Goal: Task Accomplishment & Management: Use online tool/utility

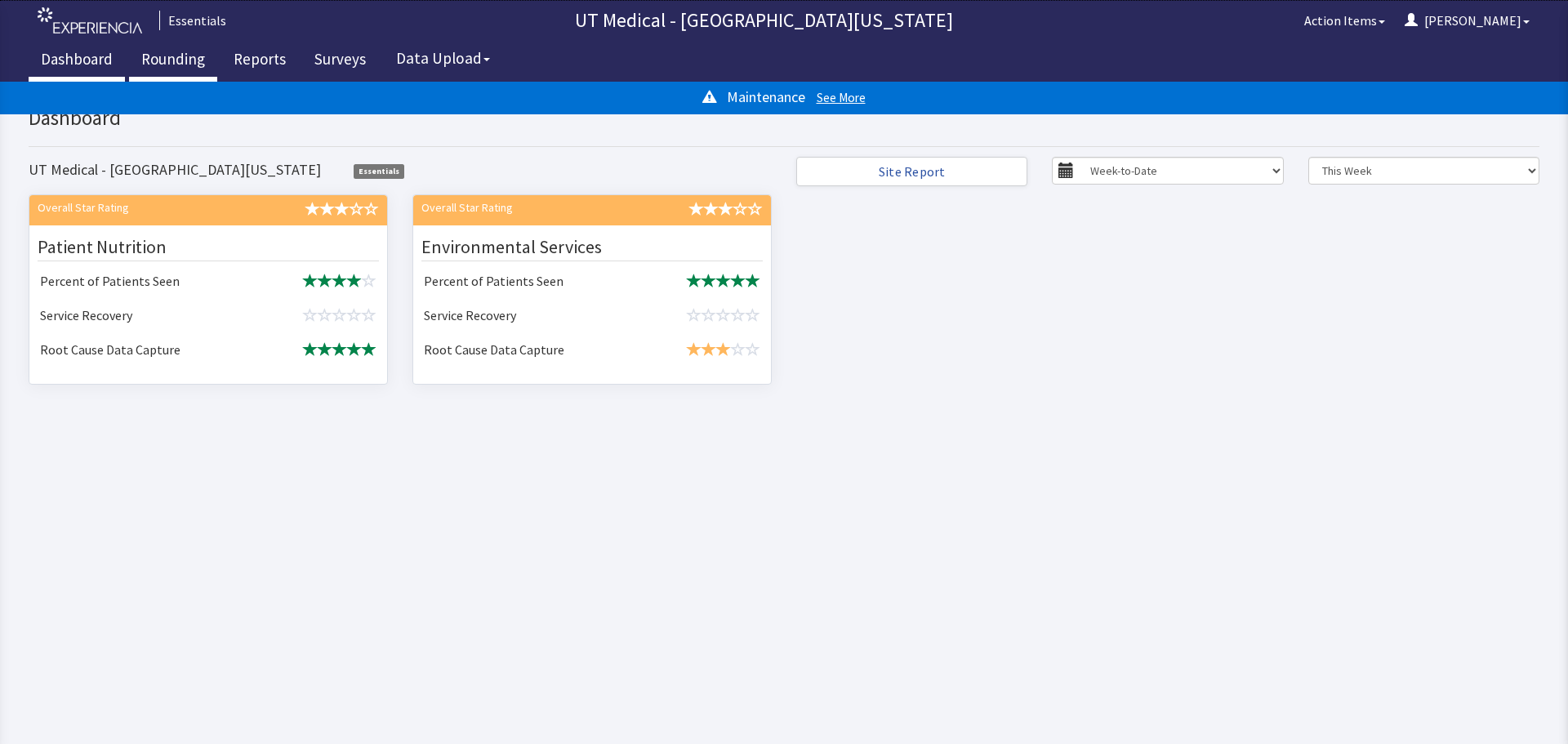
click at [177, 49] on link "Rounding" at bounding box center [173, 61] width 88 height 41
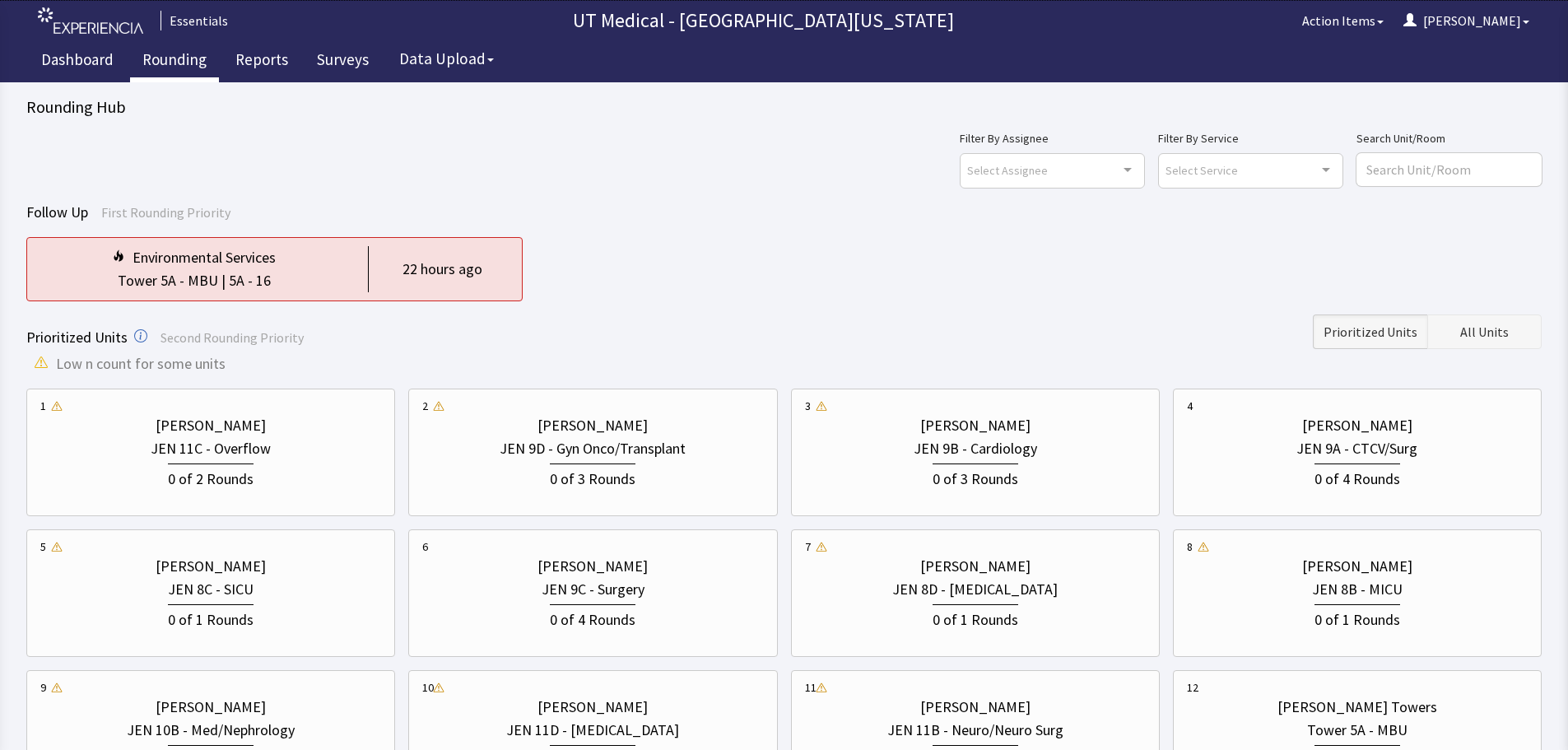
click at [1506, 337] on span "All Units" at bounding box center [1485, 332] width 49 height 20
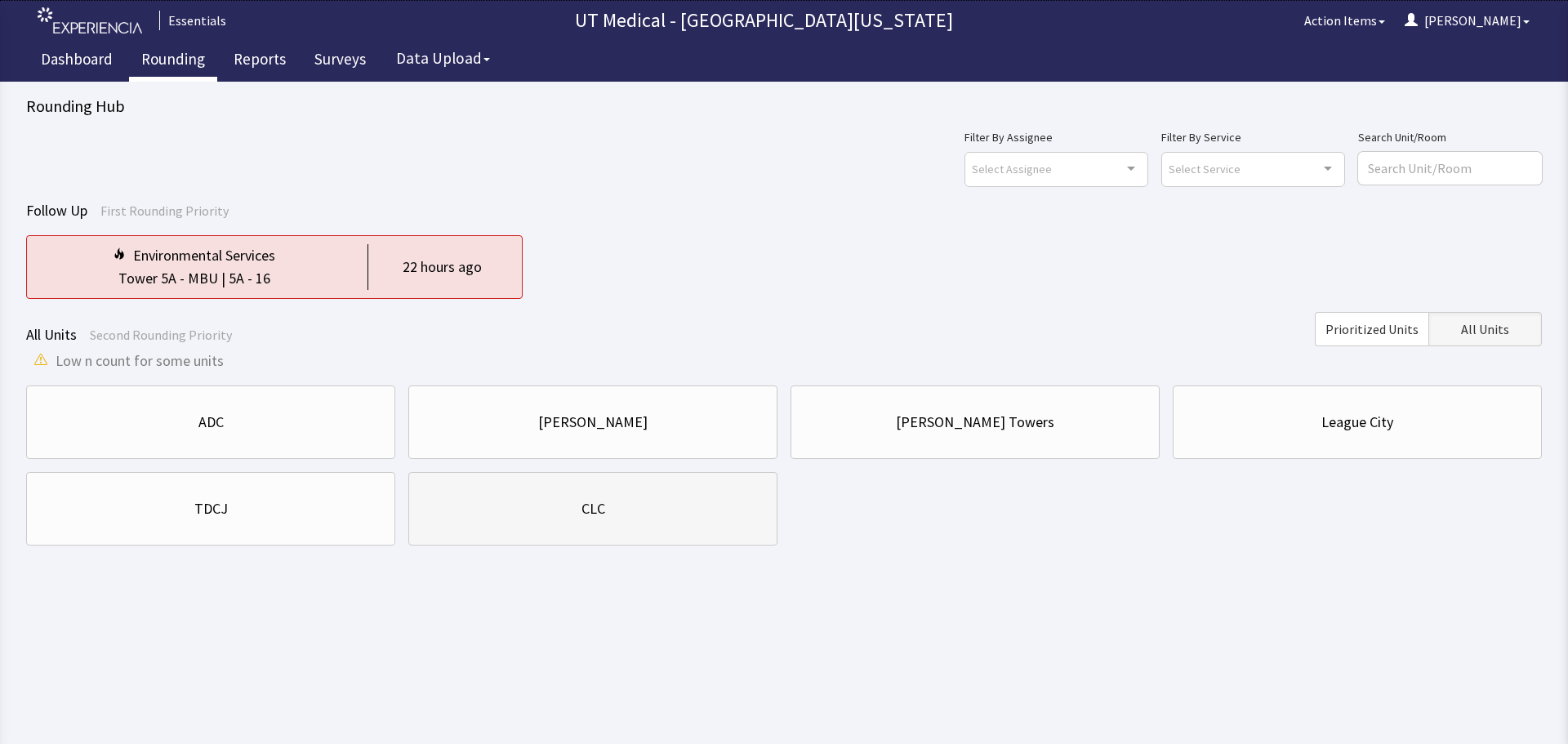
click at [651, 520] on div "CLC" at bounding box center [593, 509] width 341 height 23
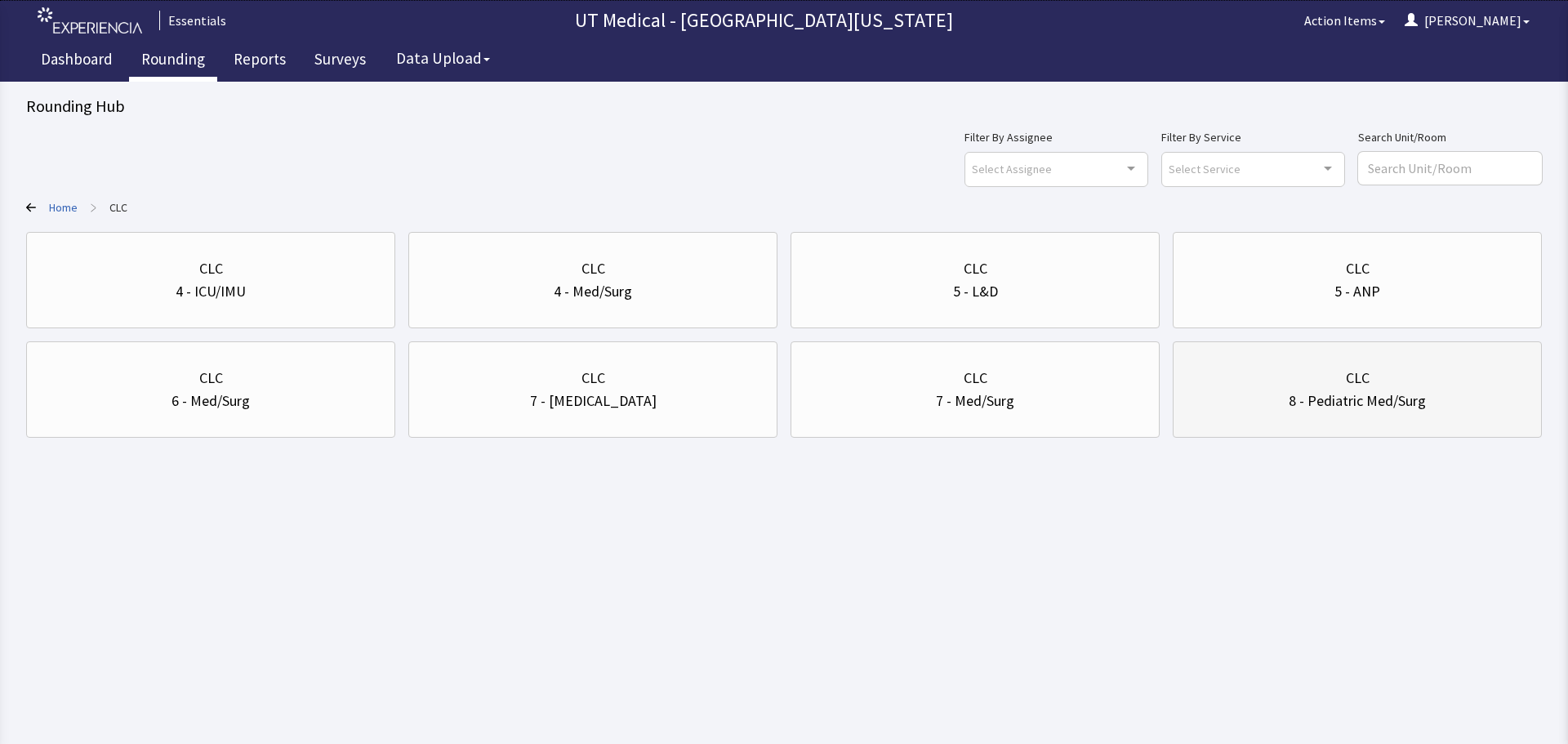
click at [1246, 403] on div "8 - Pediatric Med/Surg" at bounding box center [1357, 401] width 341 height 23
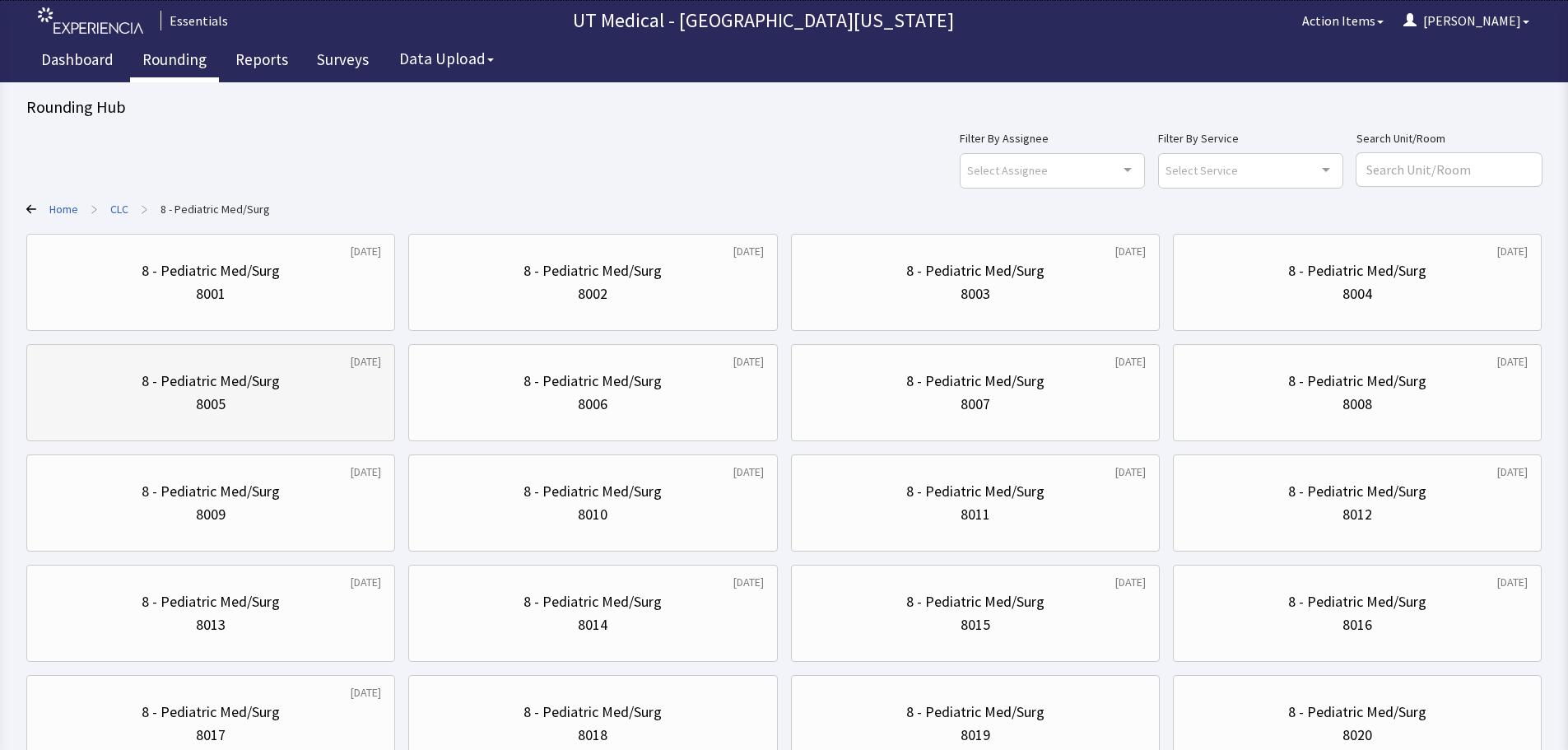
click at [261, 427] on div "8 - Pediatric Med/Surg 8005" at bounding box center [210, 393] width 341 height 79
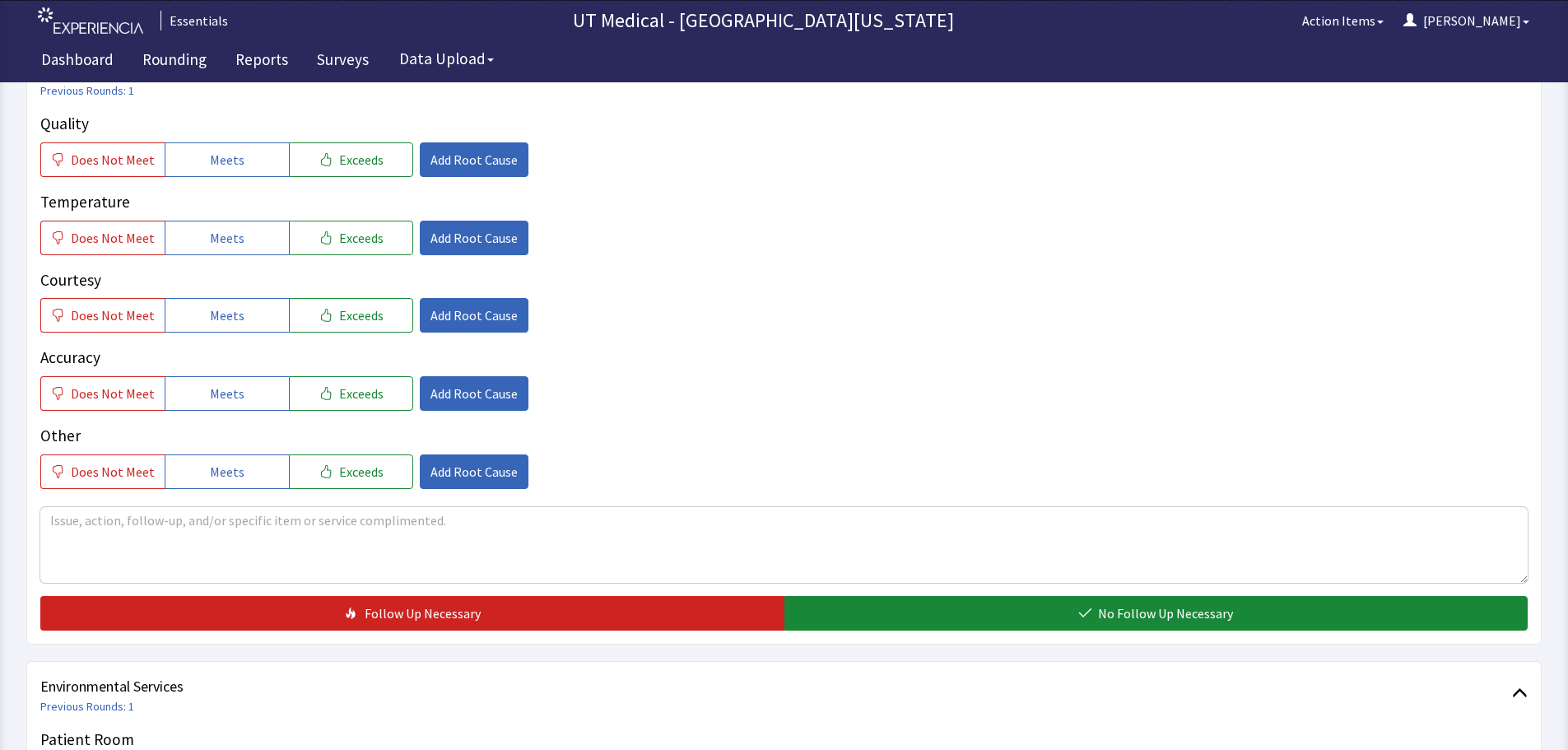
scroll to position [659, 0]
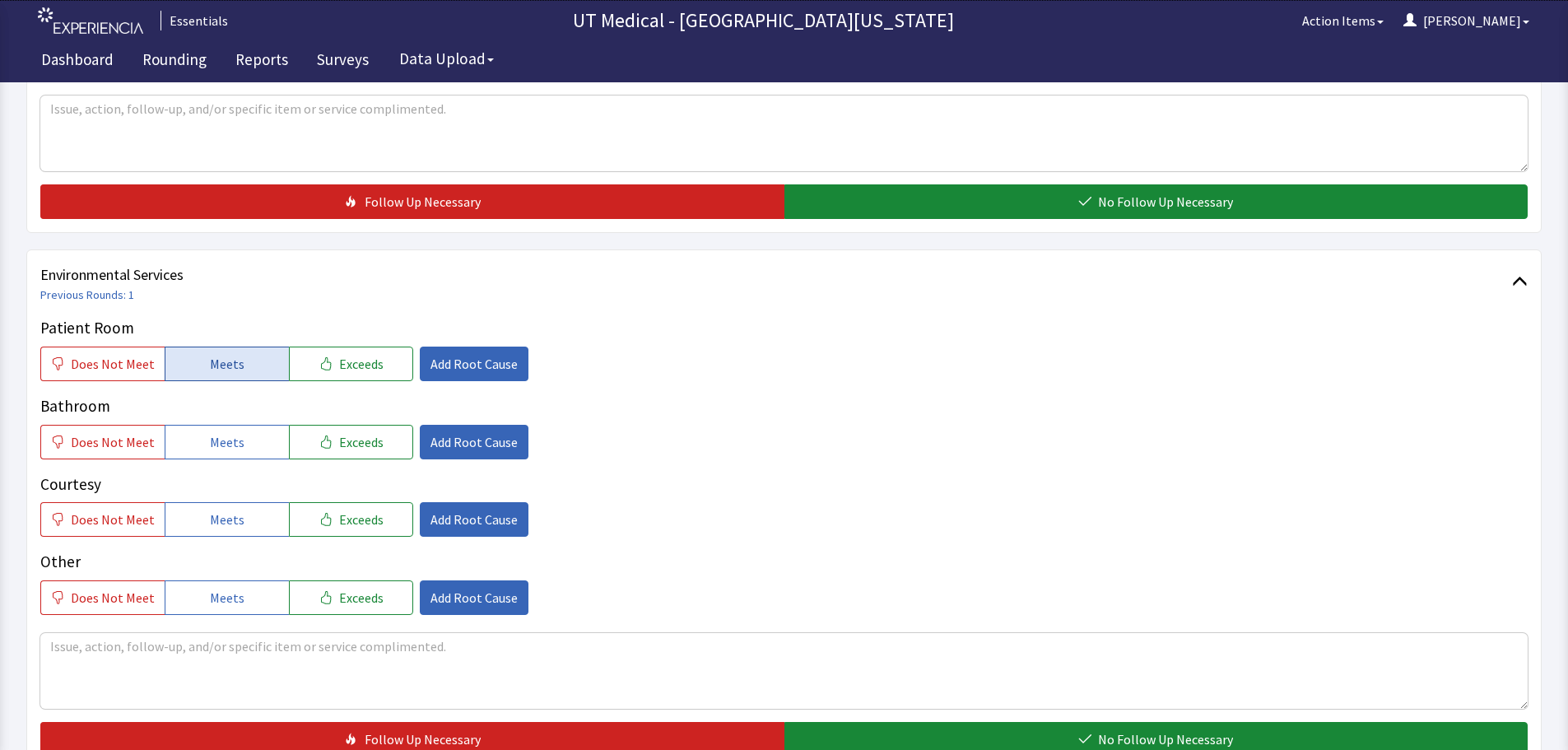
click at [257, 365] on button "Meets" at bounding box center [226, 363] width 124 height 34
click at [244, 441] on button "Meets" at bounding box center [226, 442] width 124 height 34
click at [241, 506] on button "Meets" at bounding box center [226, 519] width 124 height 34
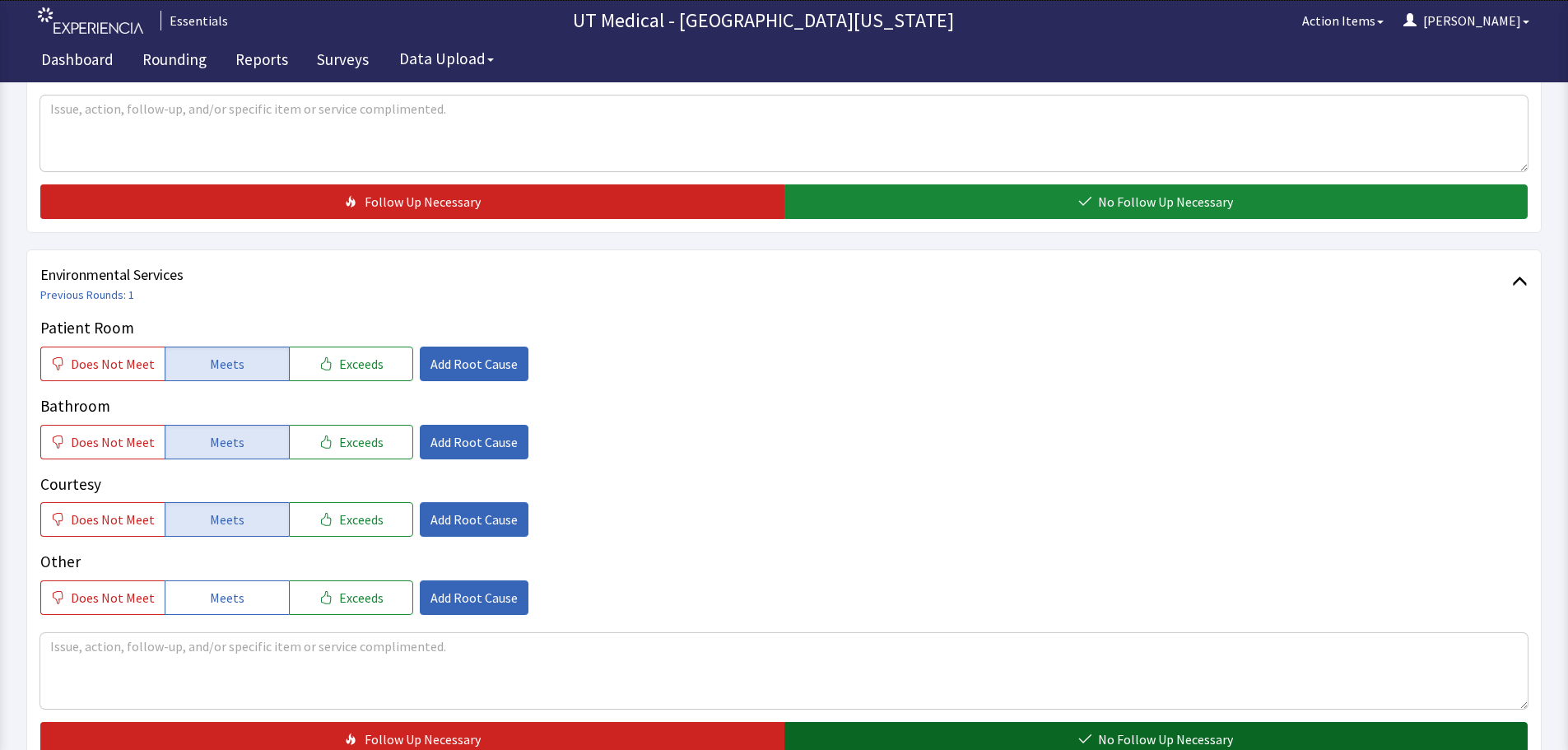
click at [928, 735] on button "No Follow Up Necessary" at bounding box center [1156, 738] width 744 height 34
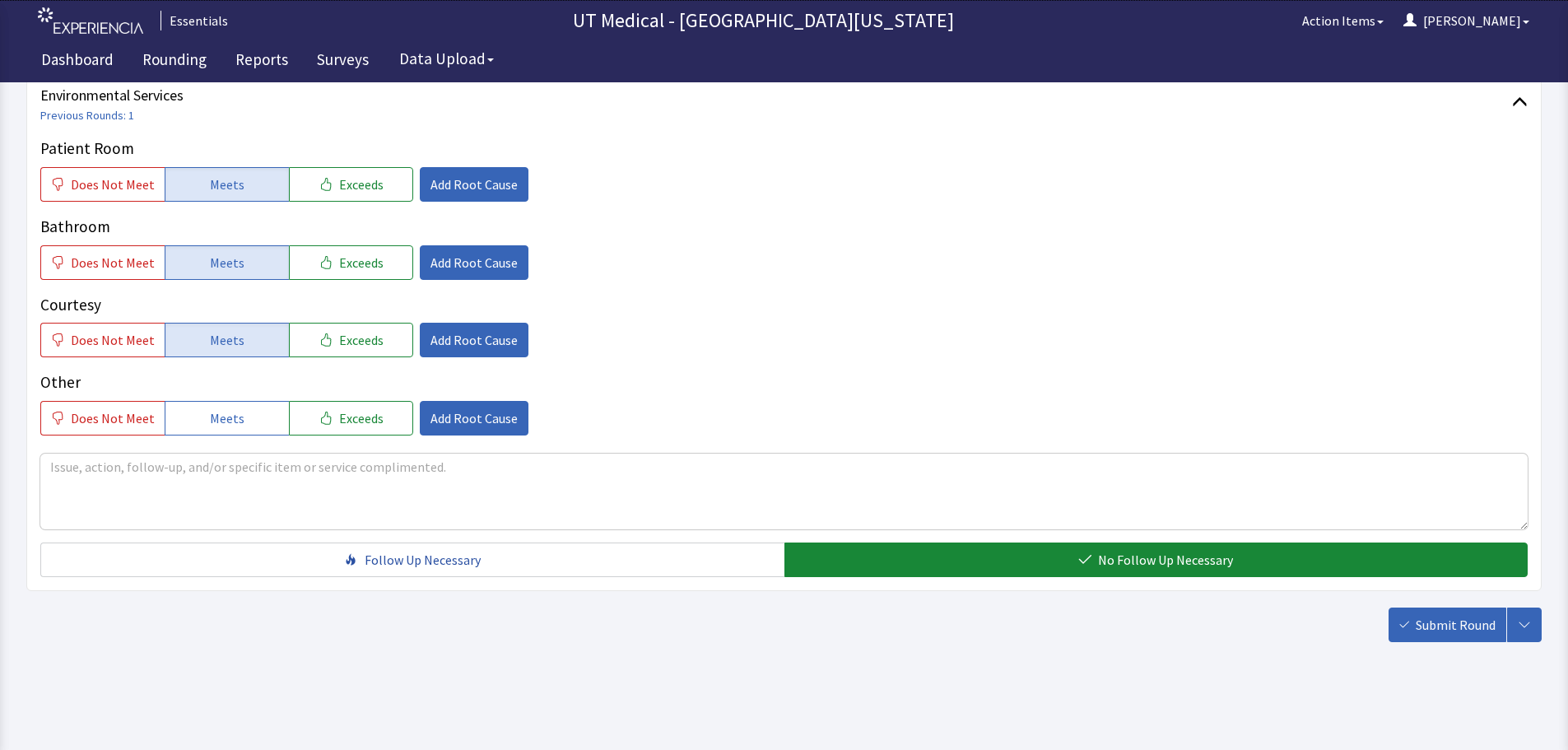
scroll to position [839, 0]
click at [1470, 631] on span "Submit Round" at bounding box center [1455, 624] width 80 height 20
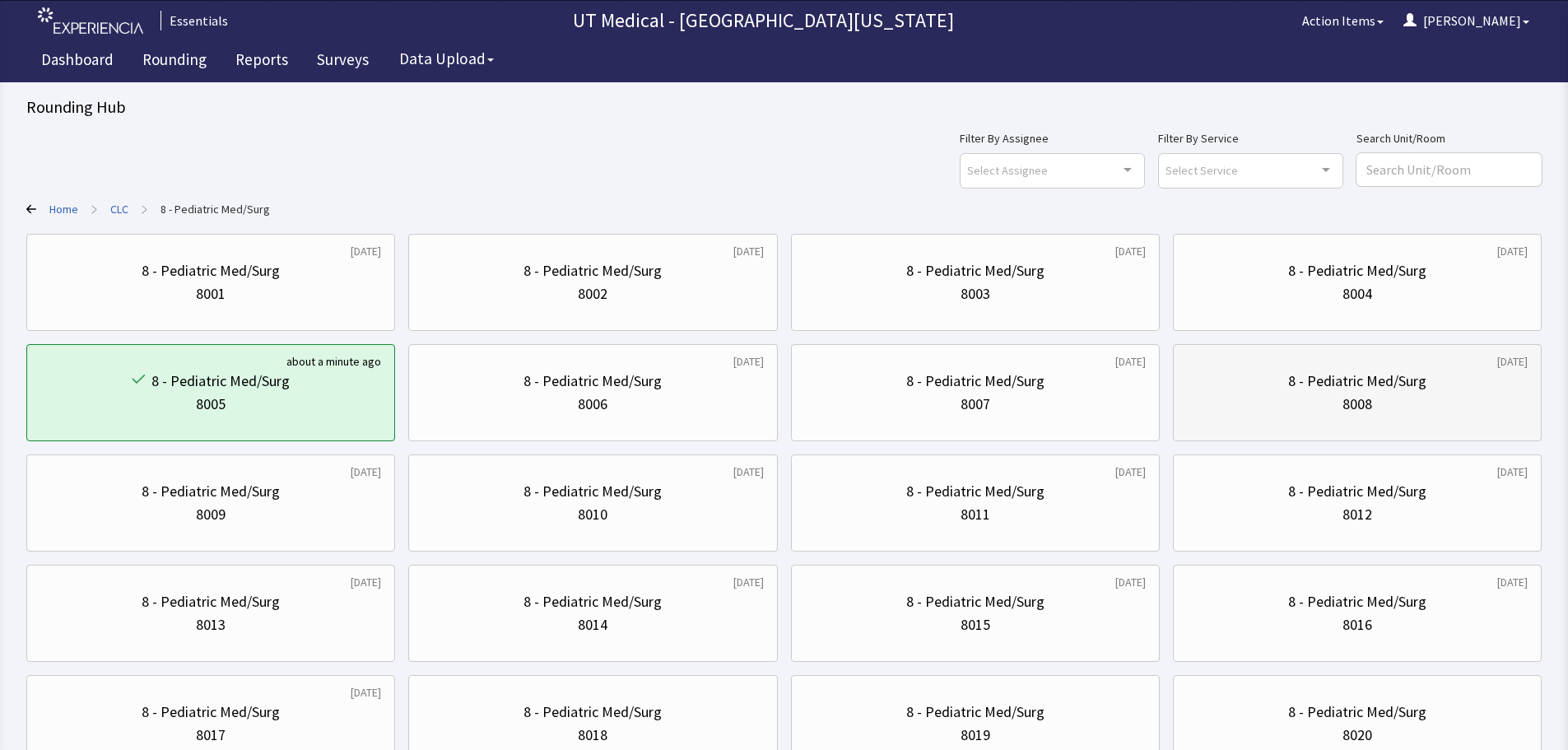
click at [1277, 386] on div "8 - Pediatric Med/Surg" at bounding box center [1357, 382] width 341 height 23
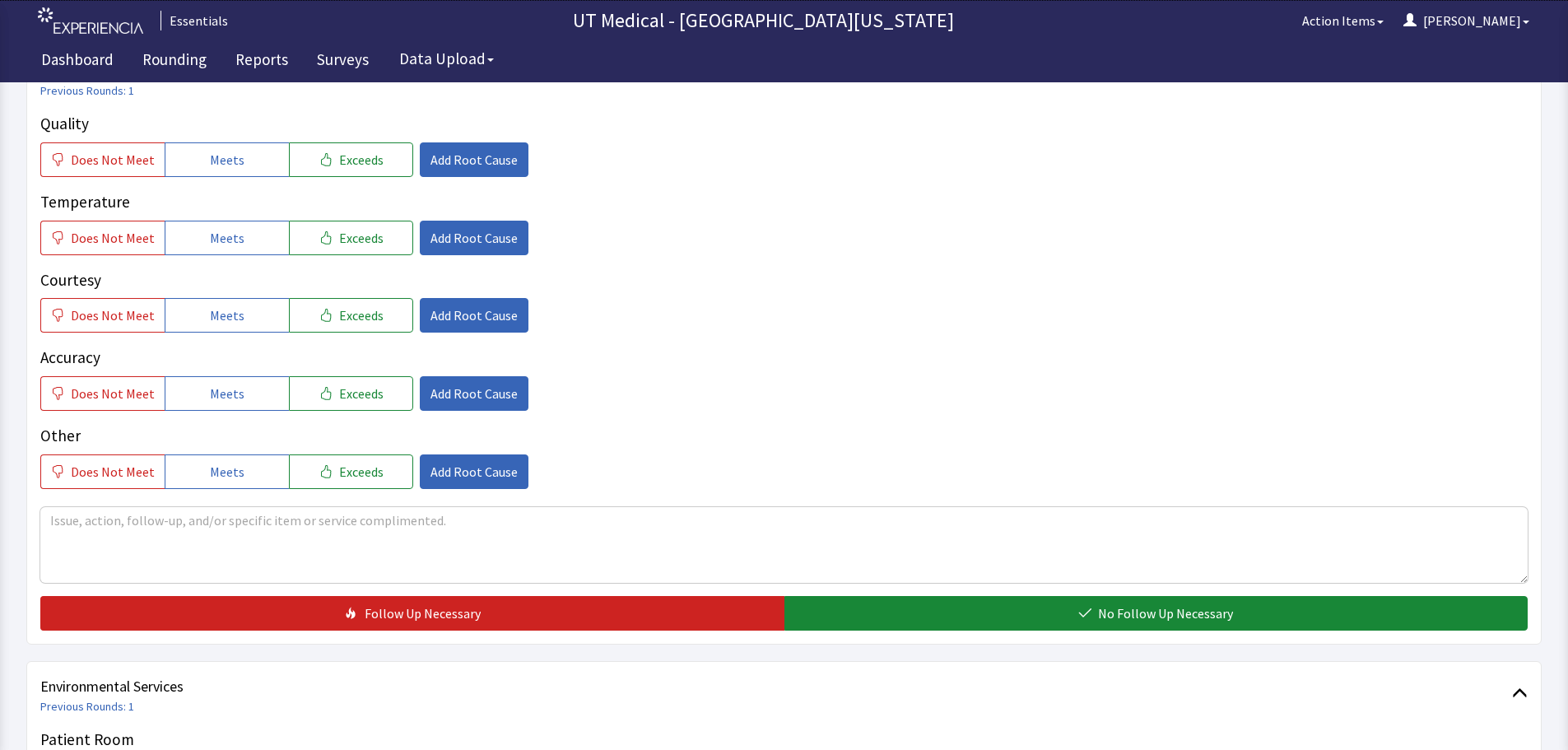
scroll to position [577, 0]
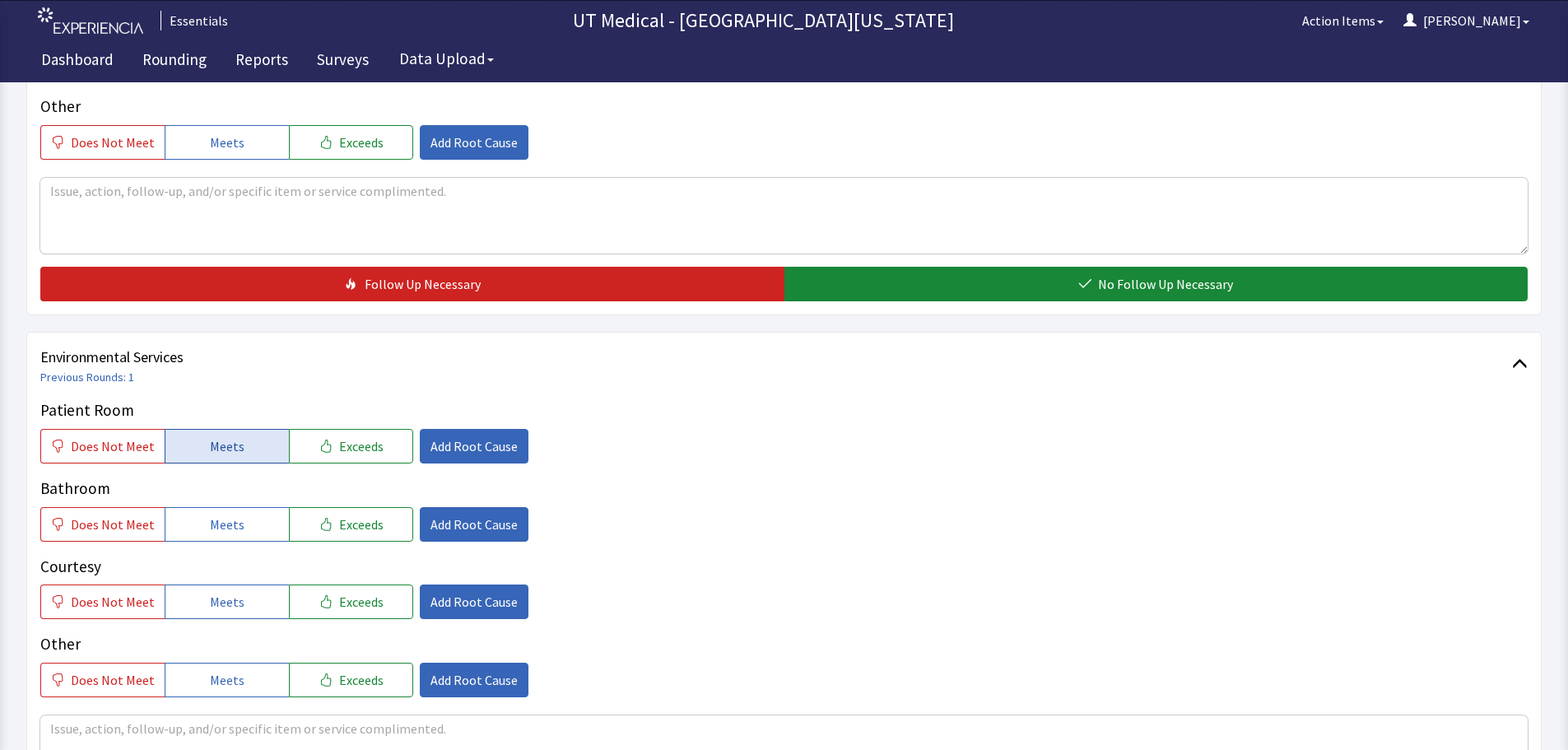
click at [225, 437] on span "Meets" at bounding box center [226, 446] width 34 height 20
click at [235, 525] on span "Meets" at bounding box center [226, 524] width 34 height 20
click at [238, 596] on button "Meets" at bounding box center [226, 601] width 124 height 34
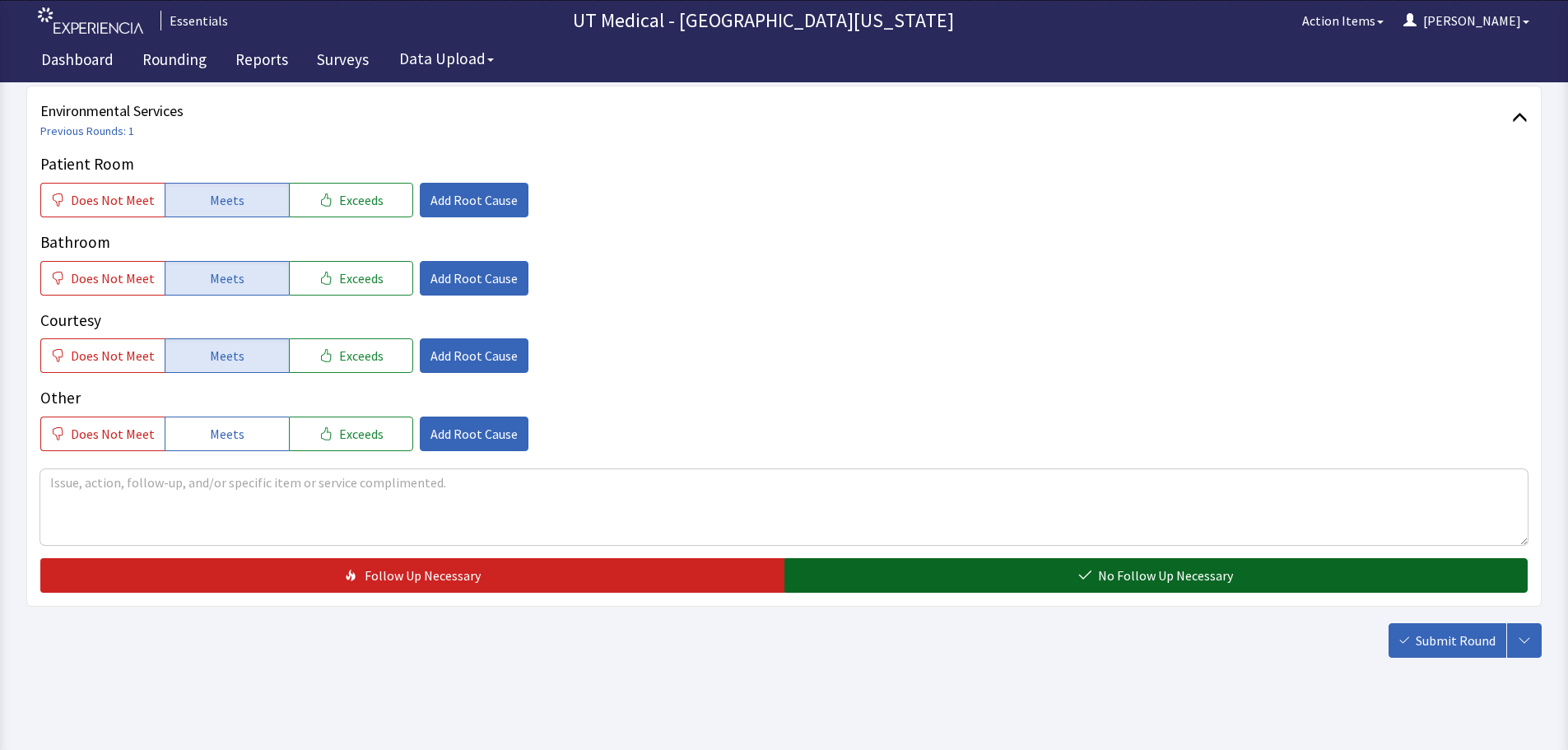
scroll to position [839, 0]
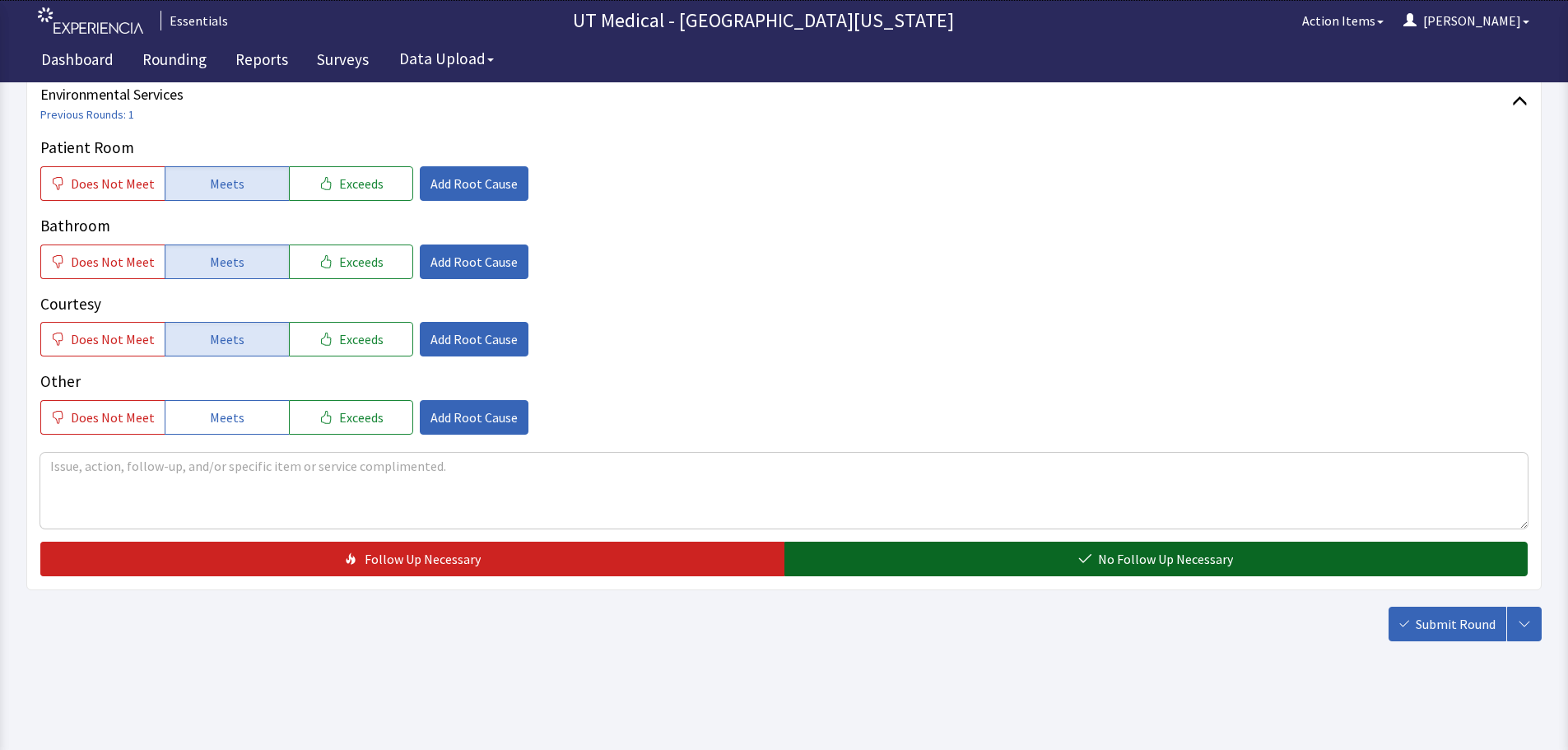
click at [1153, 563] on span "No Follow Up Necessary" at bounding box center [1166, 559] width 135 height 20
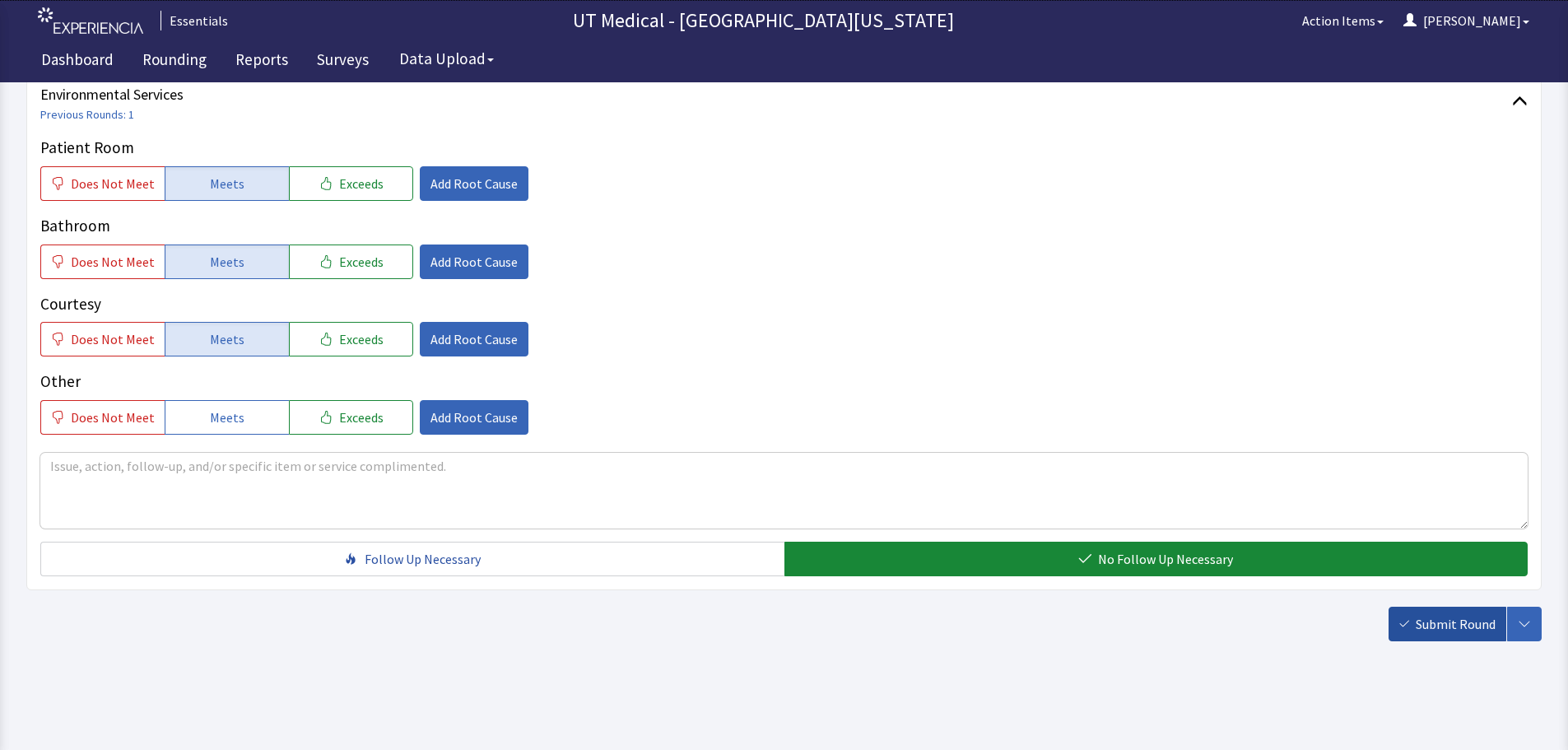
click at [1428, 616] on span "Submit Round" at bounding box center [1455, 624] width 80 height 20
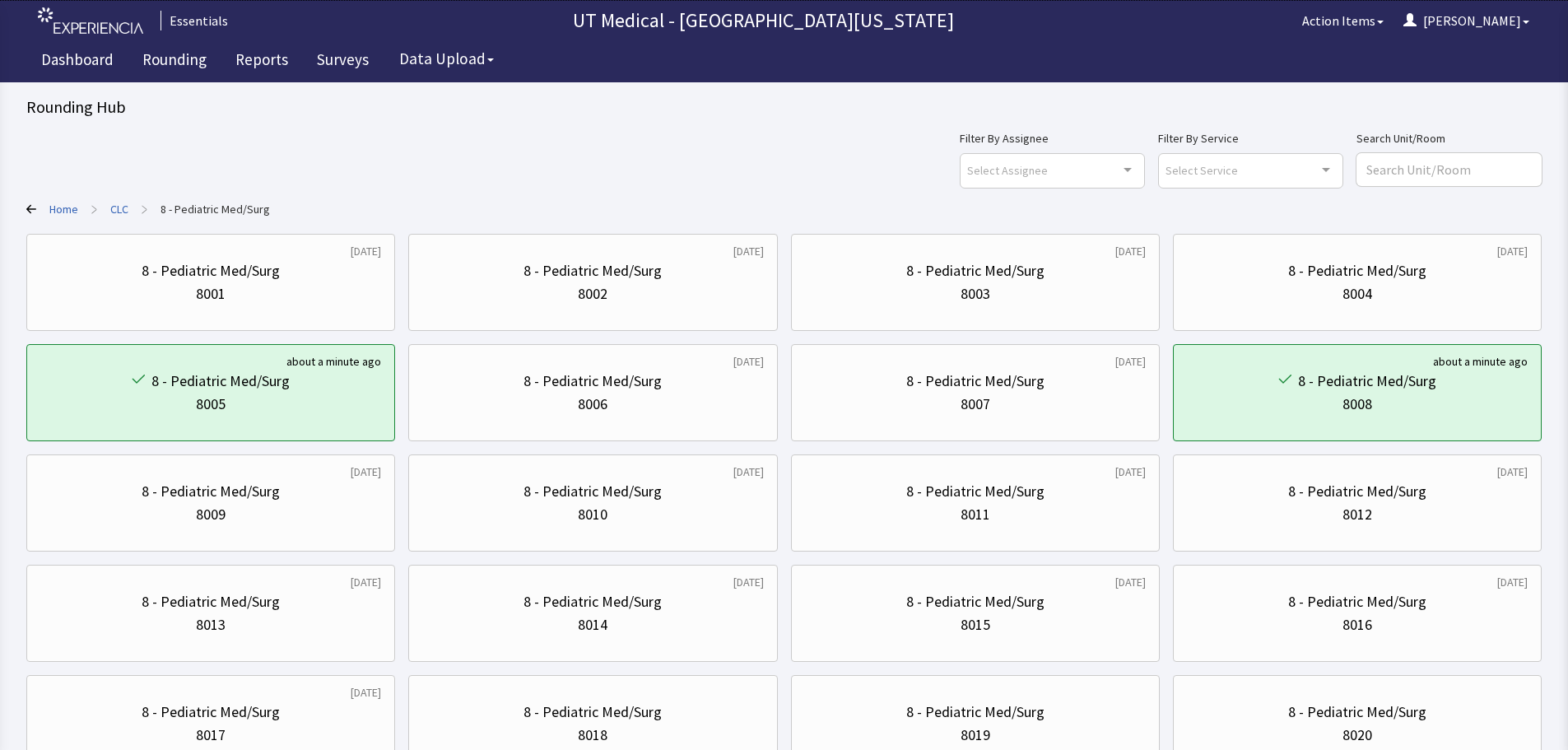
click at [117, 211] on link "CLC" at bounding box center [119, 209] width 18 height 17
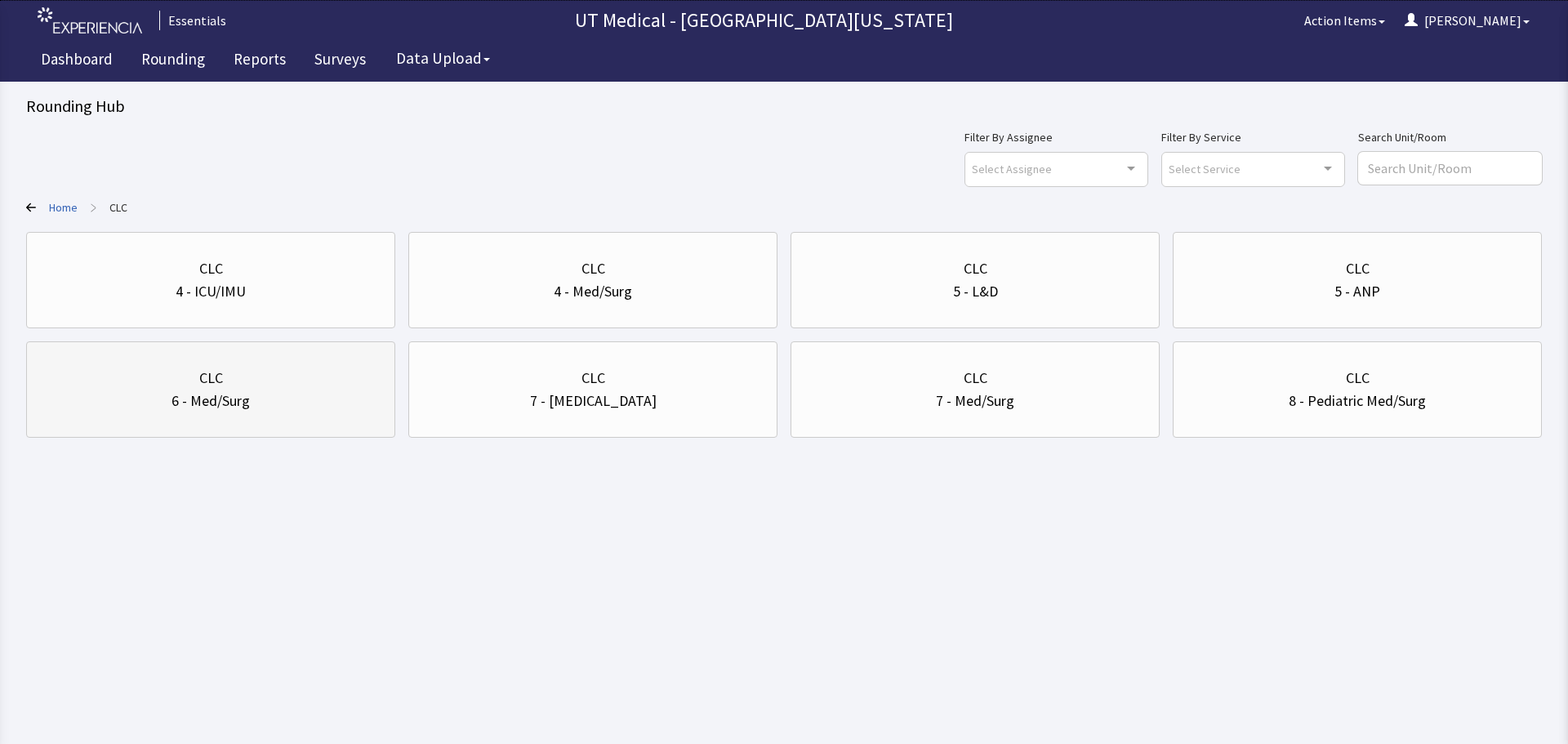
click at [190, 398] on div "6 - Med/Surg" at bounding box center [211, 401] width 79 height 23
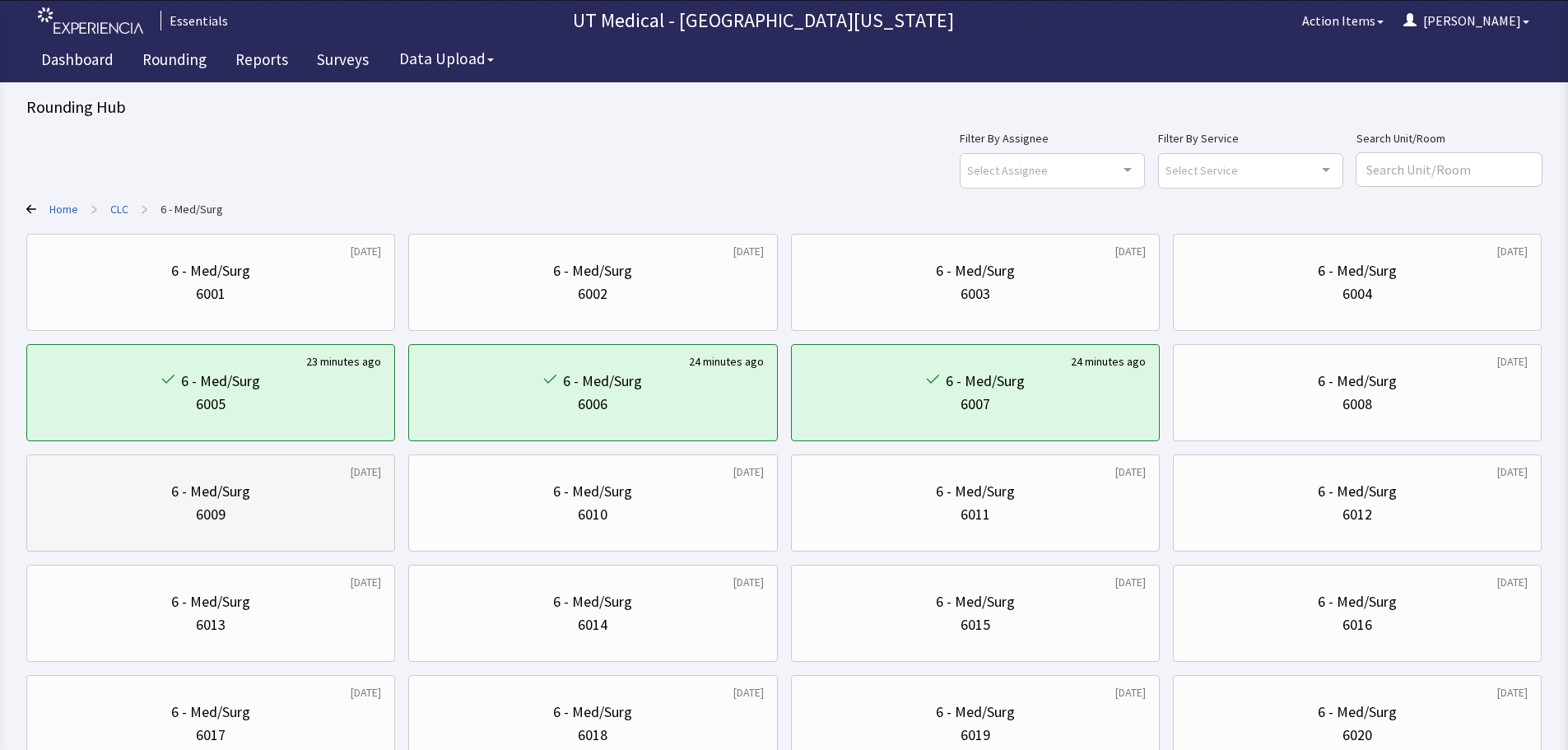
click at [301, 504] on div "6009" at bounding box center [210, 515] width 341 height 23
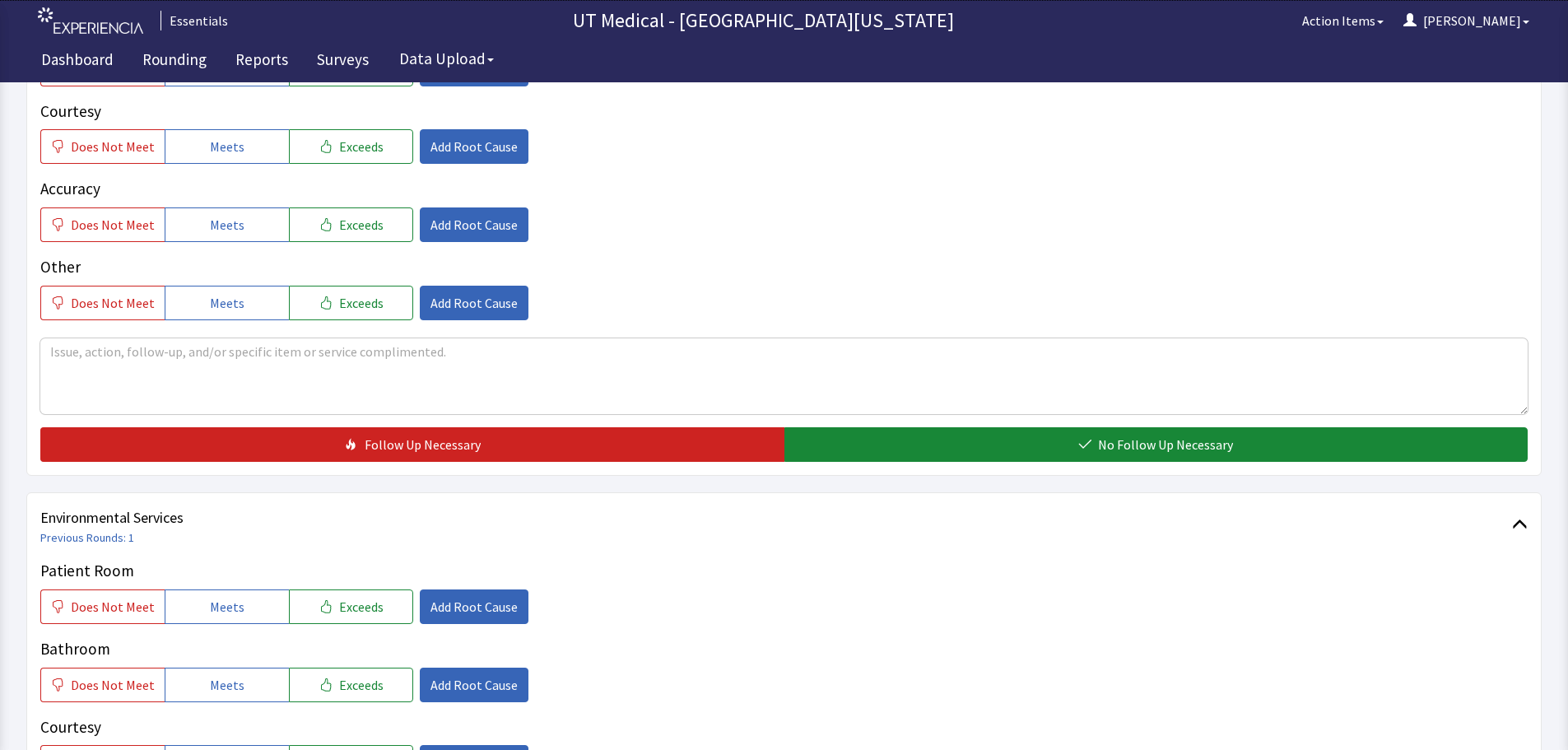
scroll to position [577, 0]
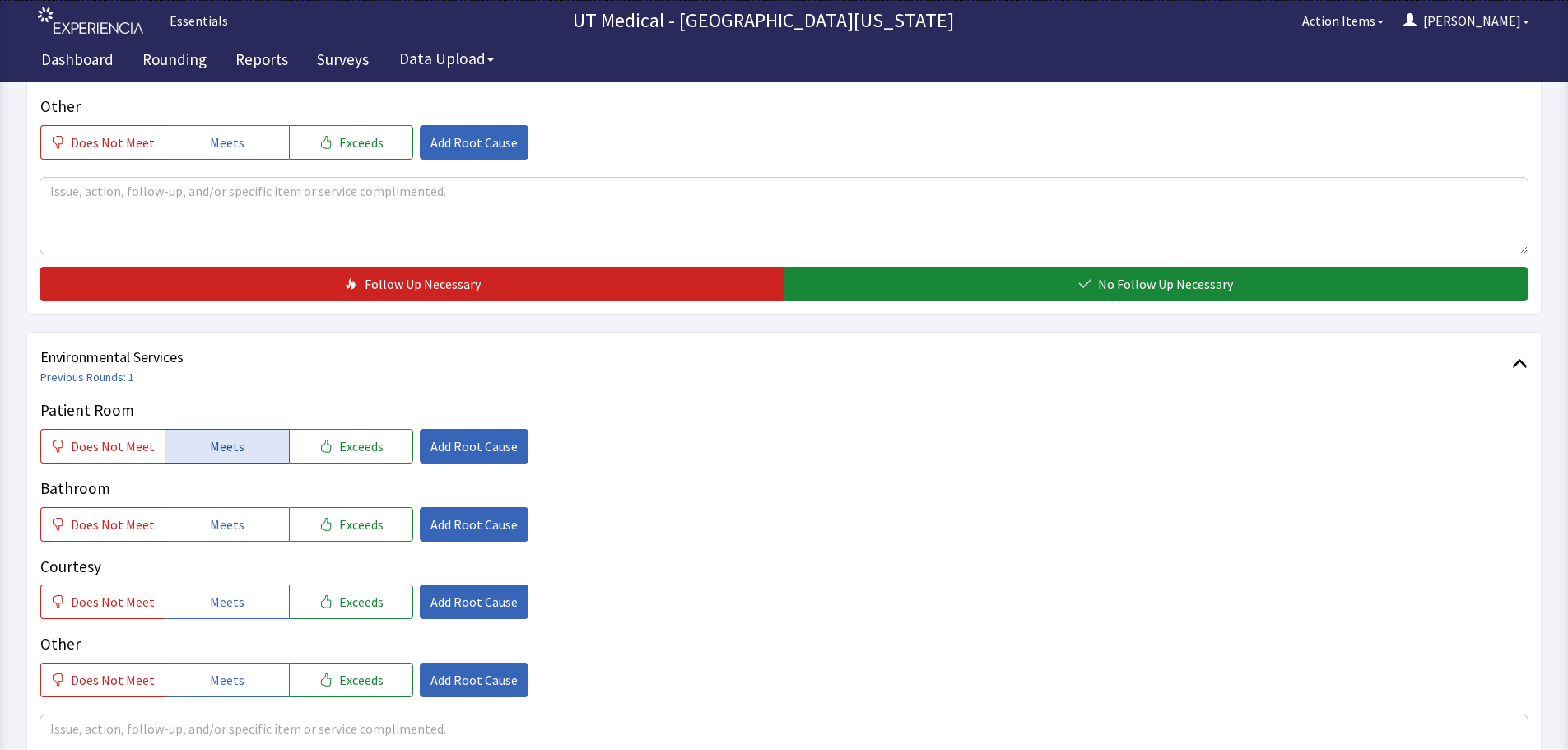
click at [259, 434] on button "Meets" at bounding box center [226, 445] width 124 height 34
click at [227, 532] on span "Meets" at bounding box center [226, 524] width 34 height 20
click at [222, 596] on span "Meets" at bounding box center [226, 602] width 34 height 20
click at [267, 714] on div at bounding box center [783, 751] width 1487 height 80
click at [276, 736] on textarea at bounding box center [783, 753] width 1487 height 75
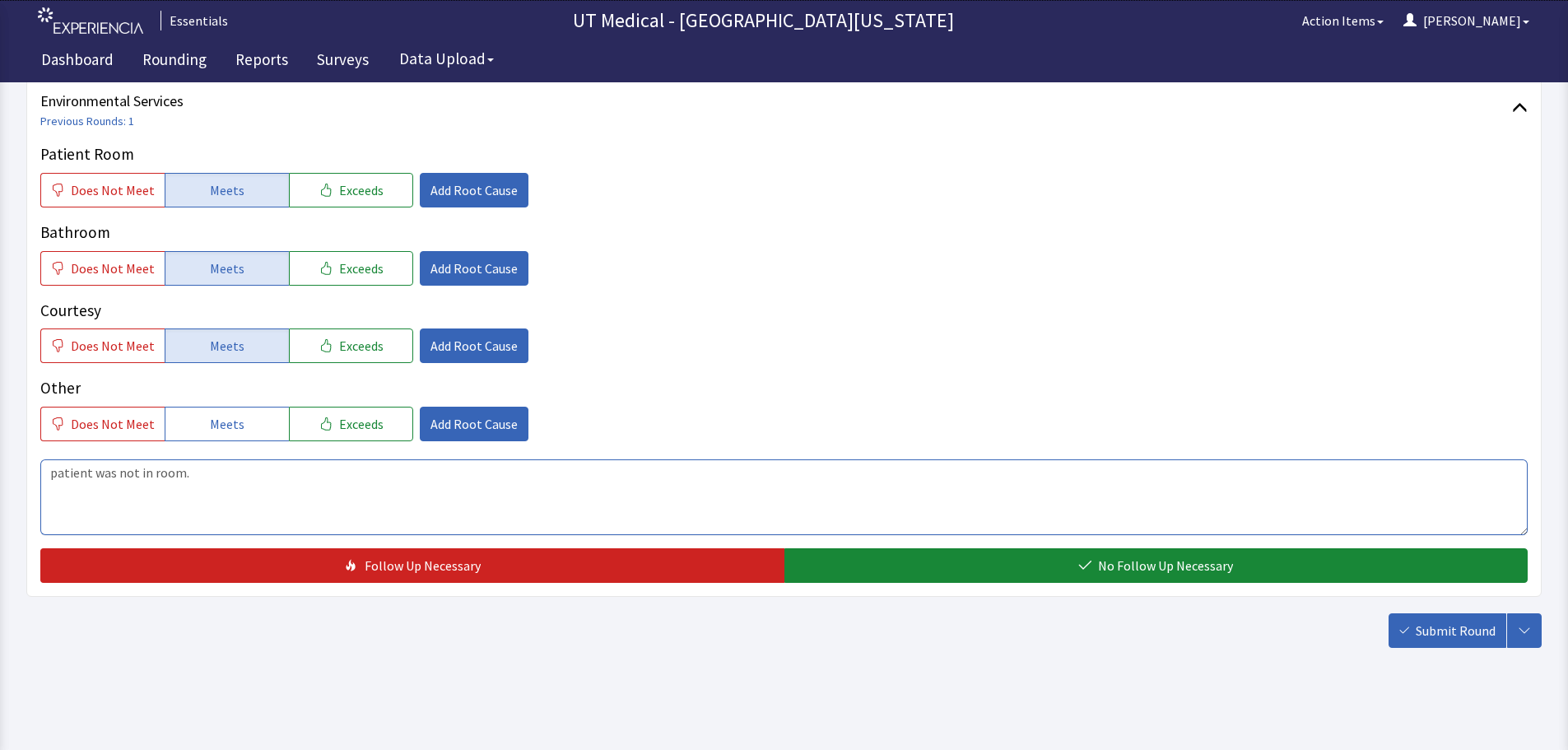
scroll to position [839, 0]
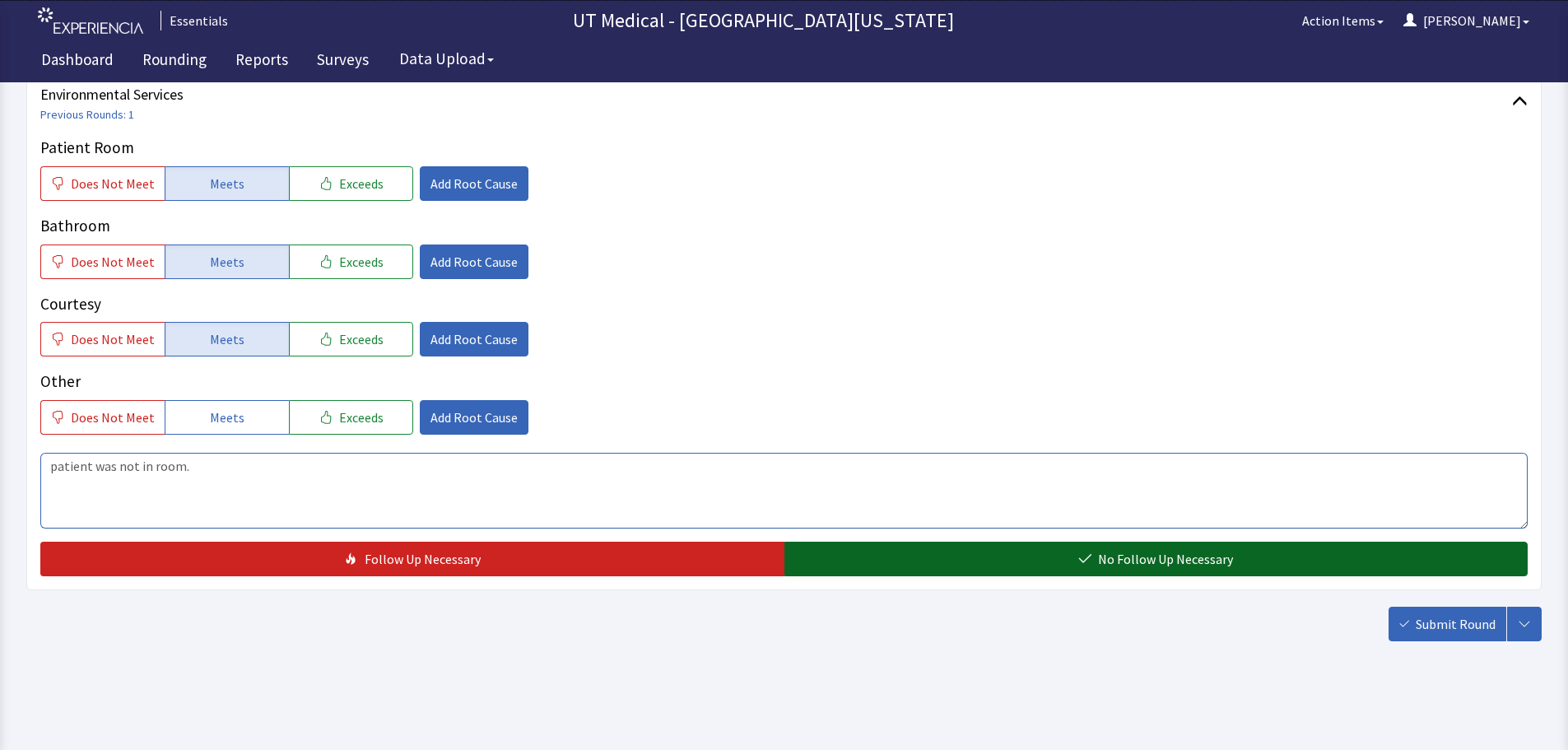
type textarea "patient was not in room."
click at [994, 565] on button "No Follow Up Necessary" at bounding box center [1156, 558] width 744 height 34
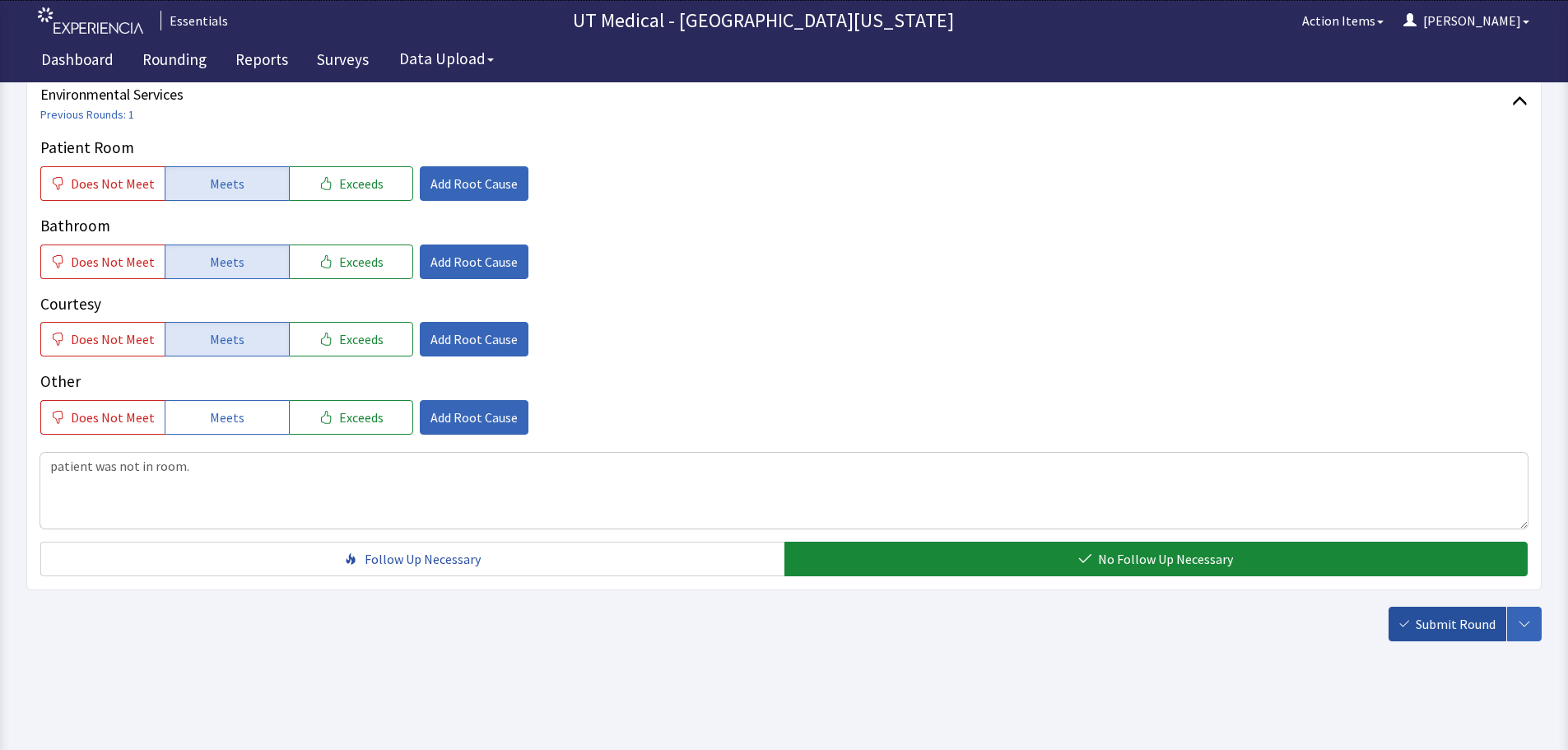
click at [1432, 622] on span "Submit Round" at bounding box center [1455, 624] width 80 height 20
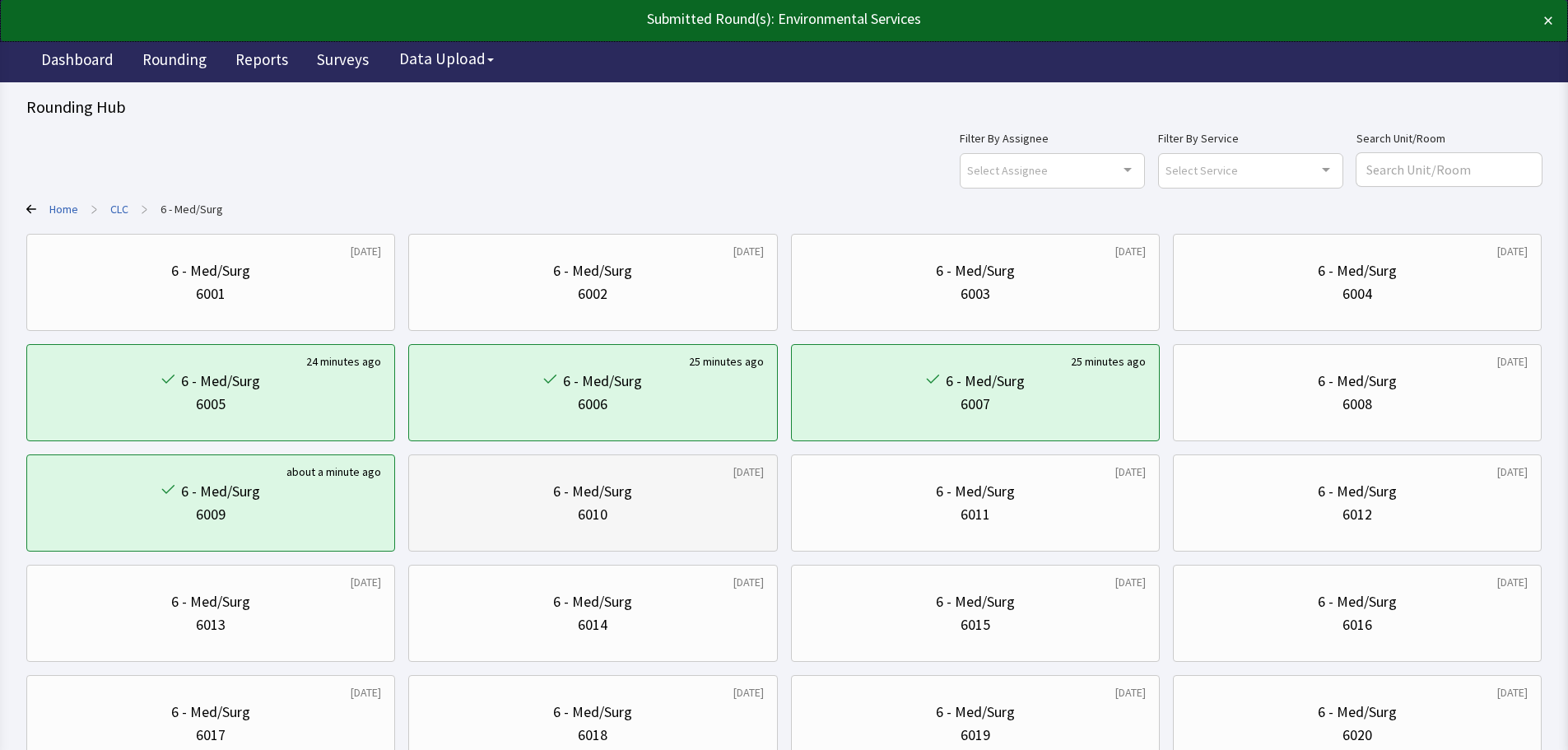
click at [672, 526] on div "6 - Med/Surg 6010" at bounding box center [592, 502] width 341 height 79
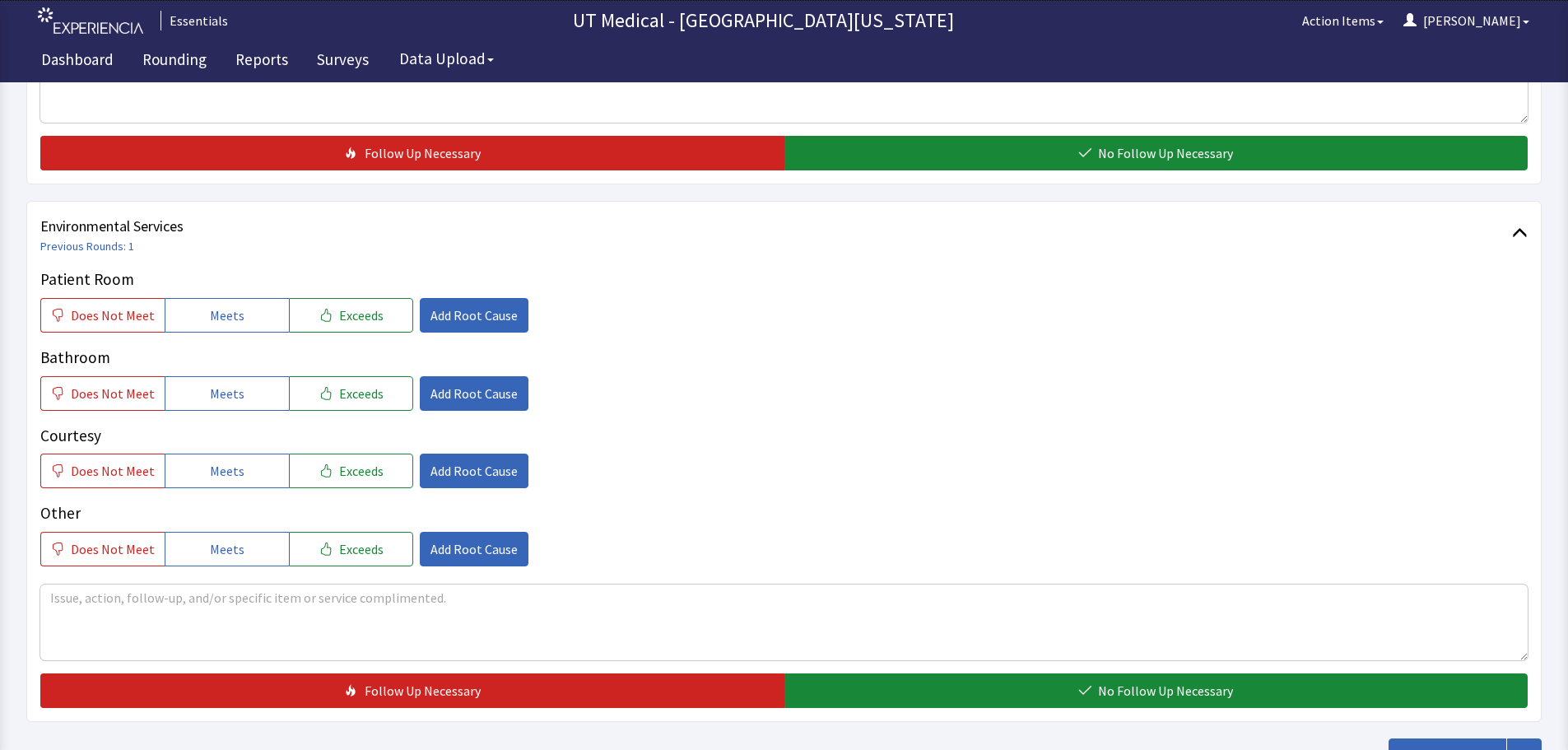
scroll to position [741, 0]
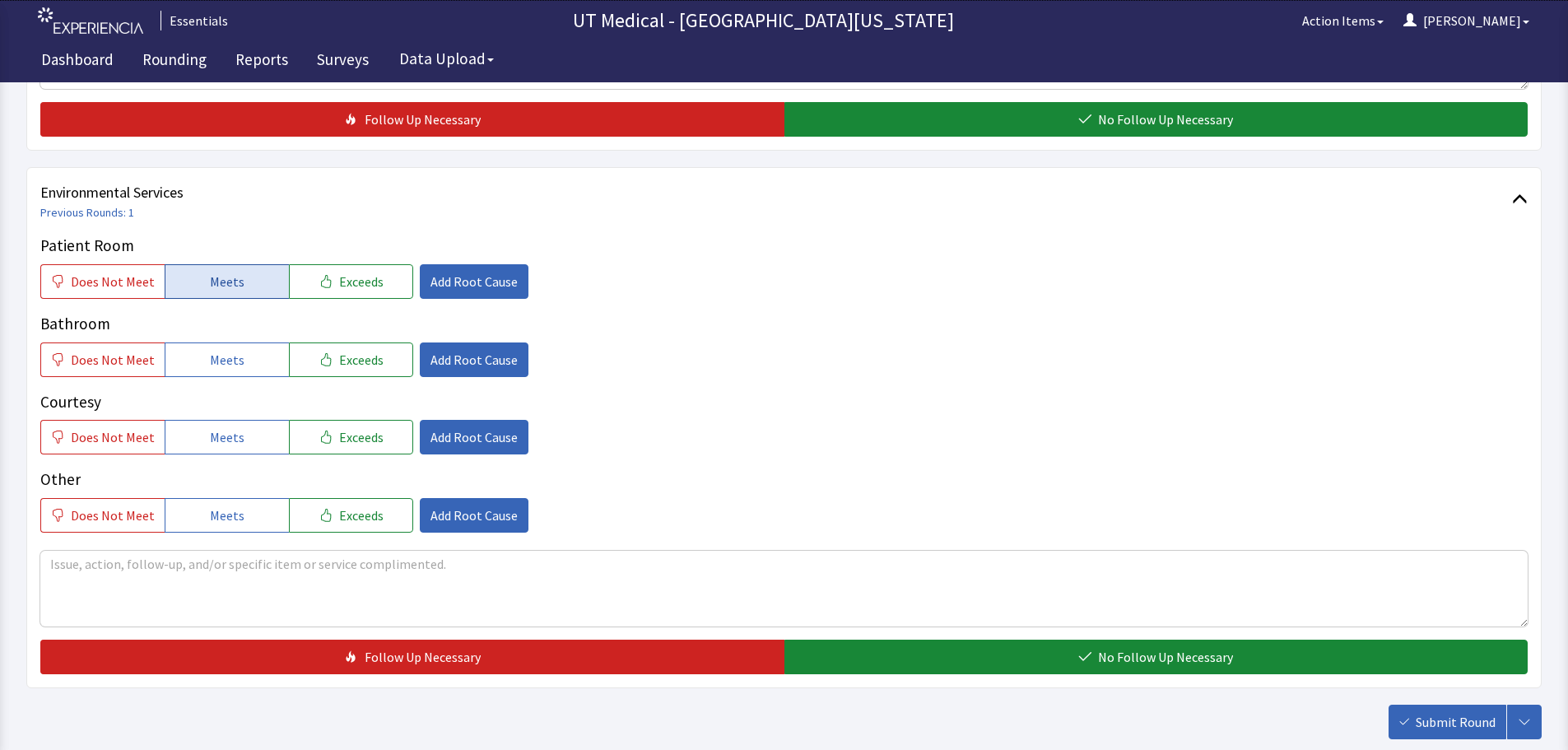
click at [225, 286] on span "Meets" at bounding box center [226, 281] width 34 height 20
click at [246, 385] on div "Patient Room Does Not Meet Meets Exceeds Add Root Cause Bathroom Does Not Meet …" at bounding box center [783, 383] width 1487 height 299
click at [235, 361] on span "Meets" at bounding box center [226, 359] width 34 height 20
click at [237, 431] on button "Meets" at bounding box center [226, 437] width 124 height 34
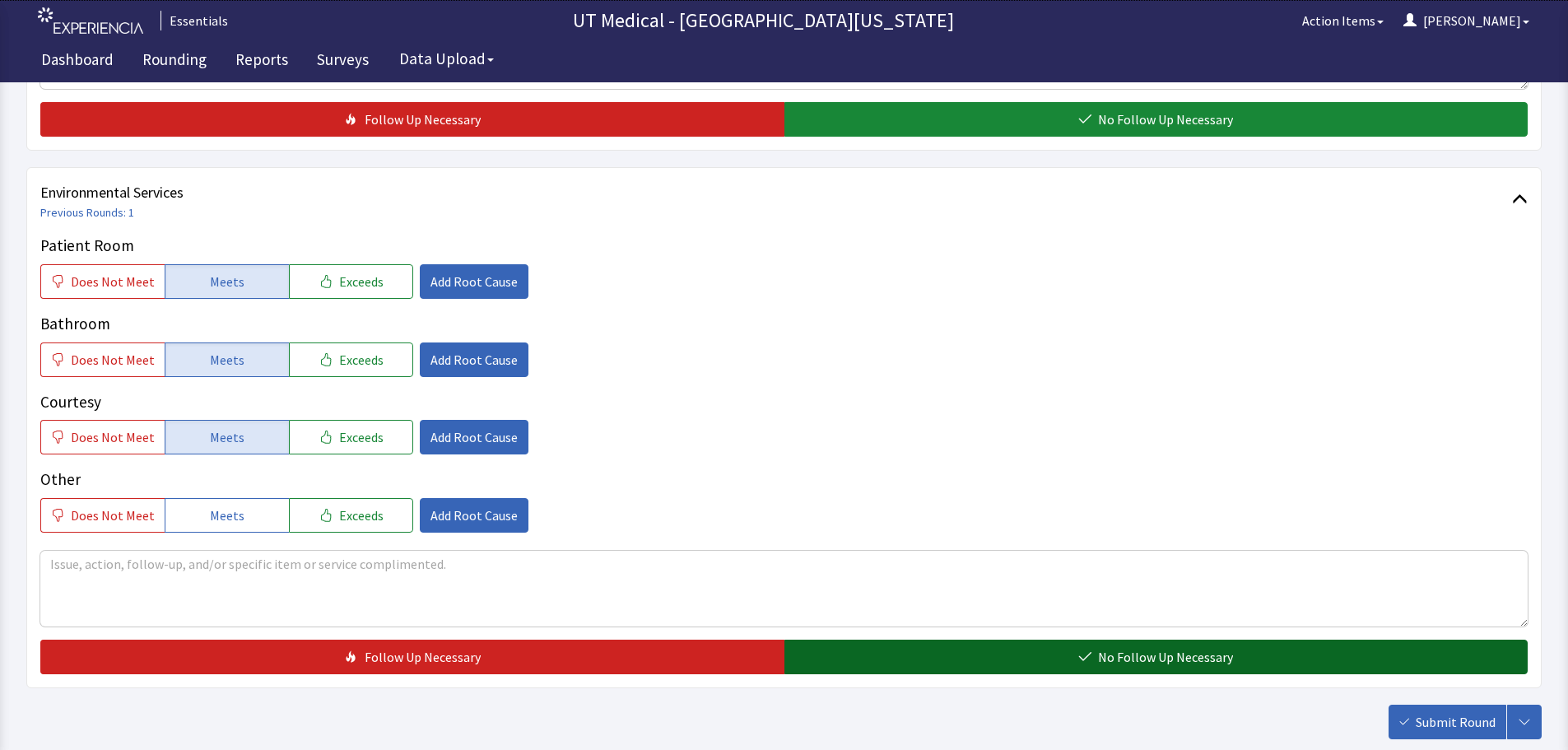
click at [1241, 646] on button "No Follow Up Necessary" at bounding box center [1156, 656] width 744 height 34
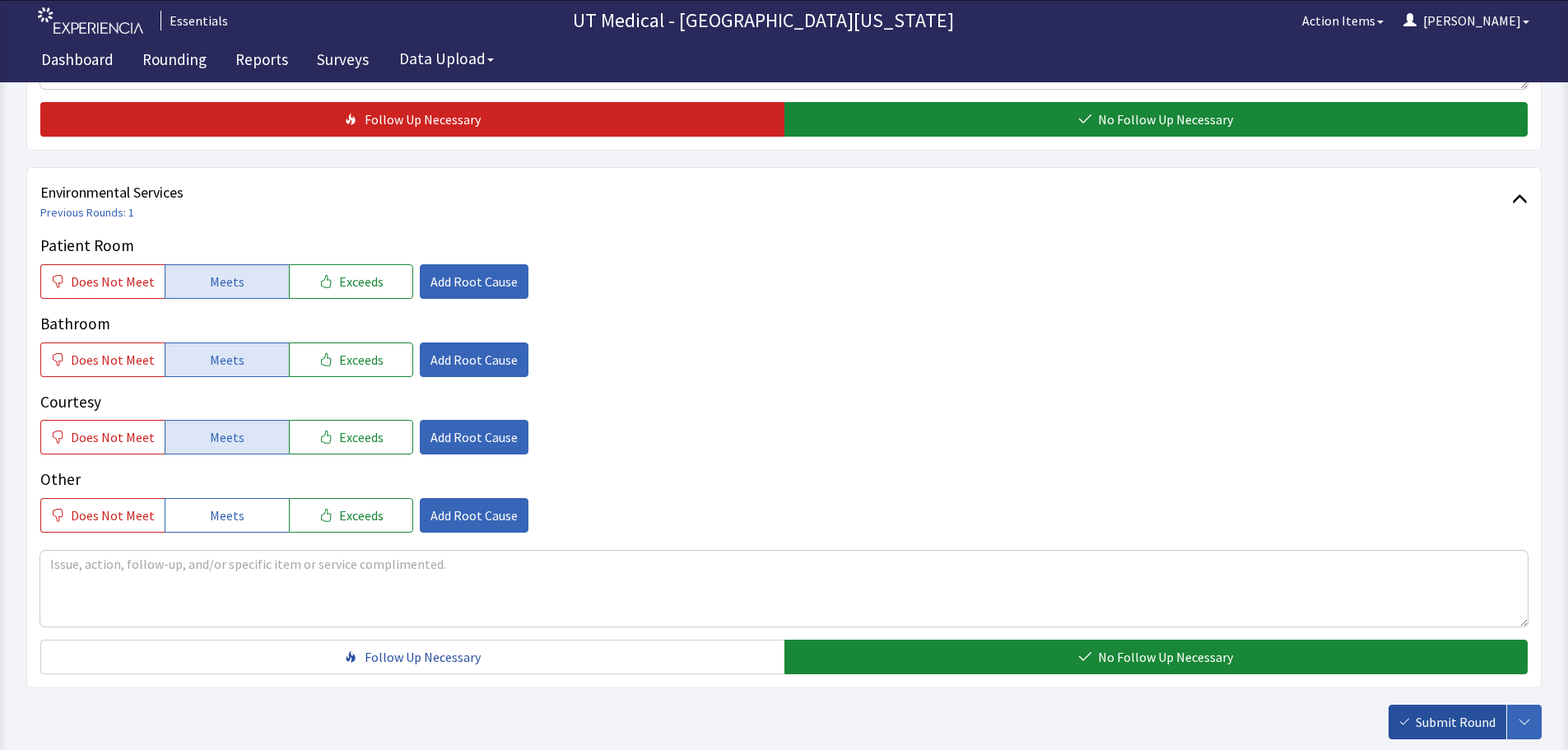
click at [1455, 731] on span "Submit Round" at bounding box center [1455, 722] width 80 height 20
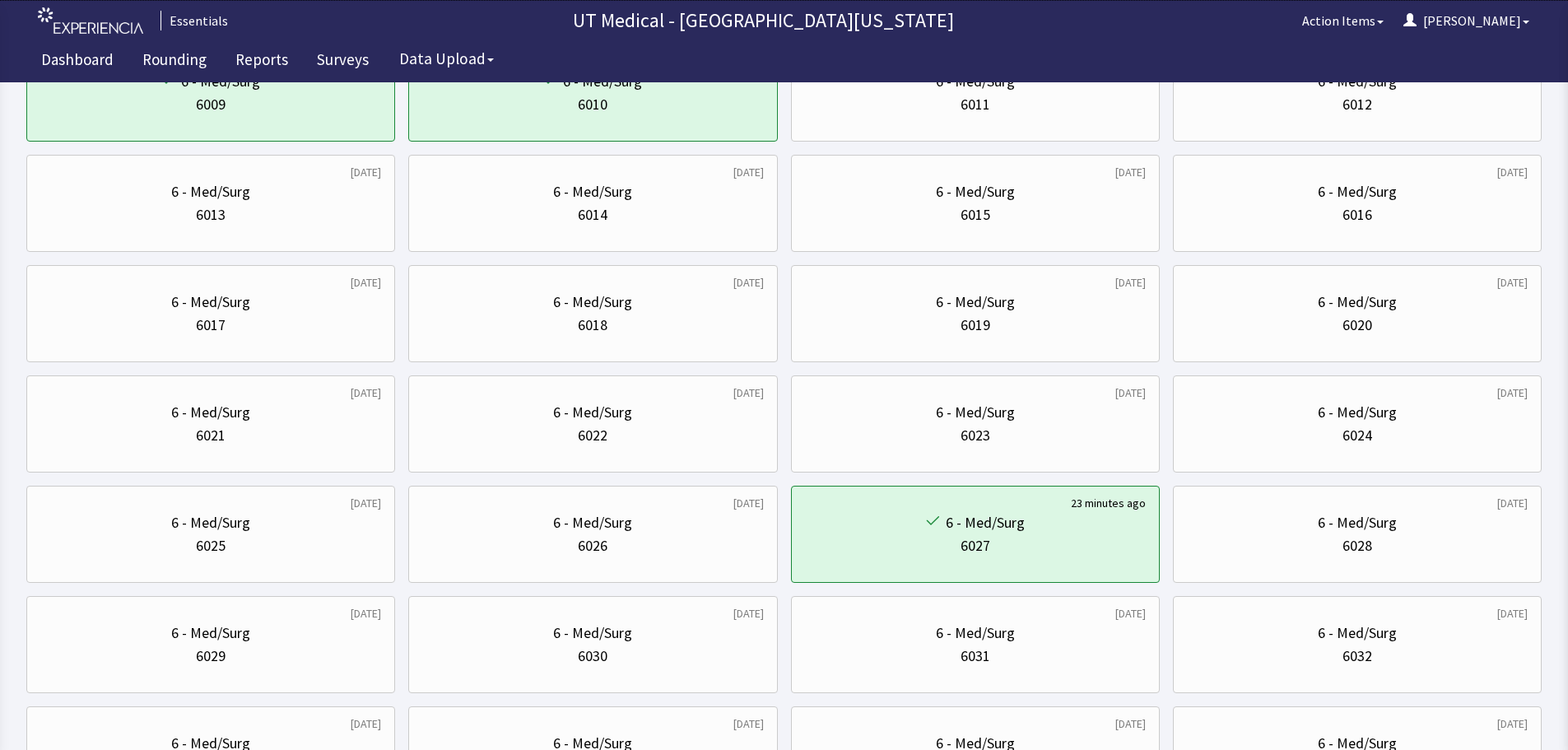
scroll to position [411, 0]
click at [313, 452] on div "6 - Med/Surg 6021" at bounding box center [210, 422] width 341 height 79
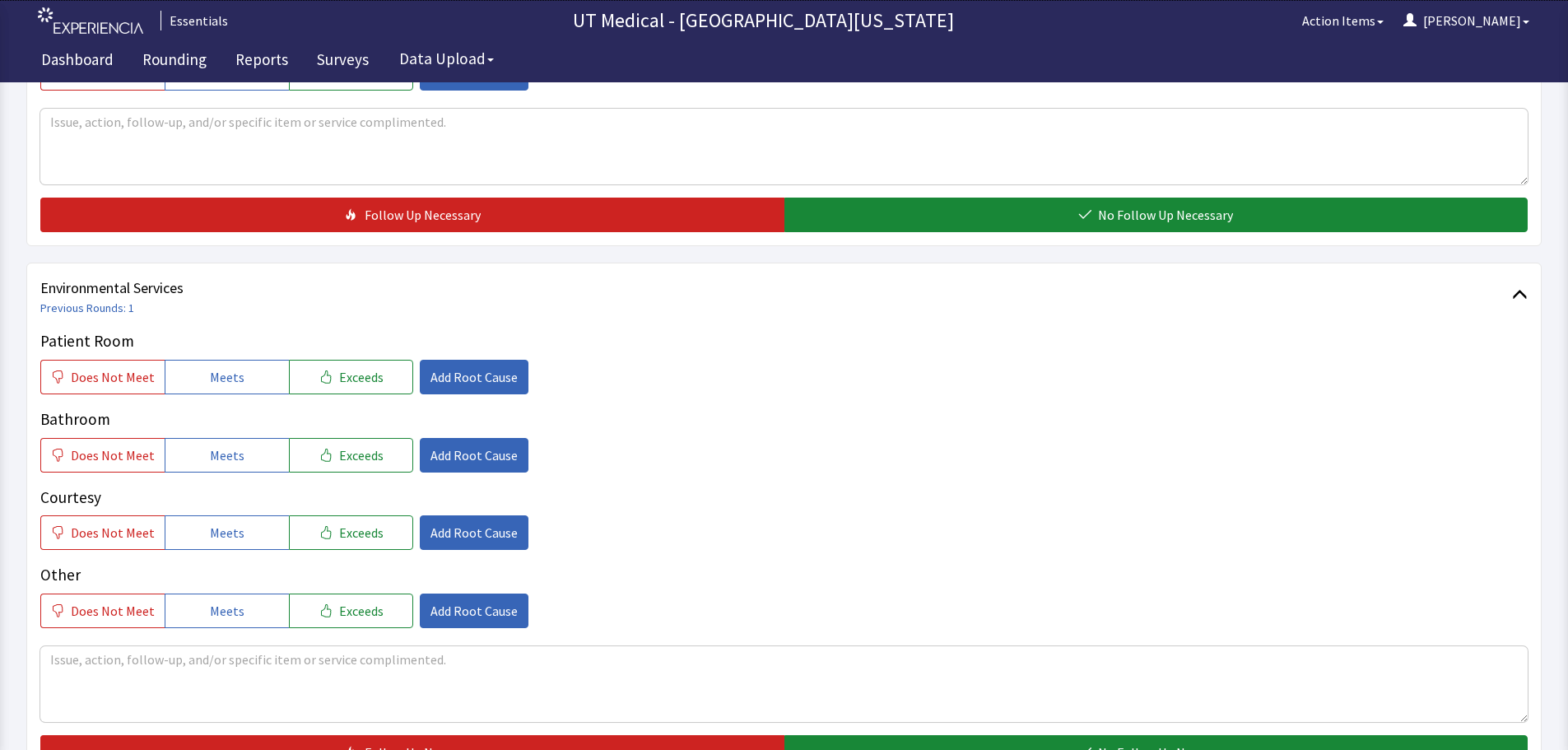
scroll to position [823, 0]
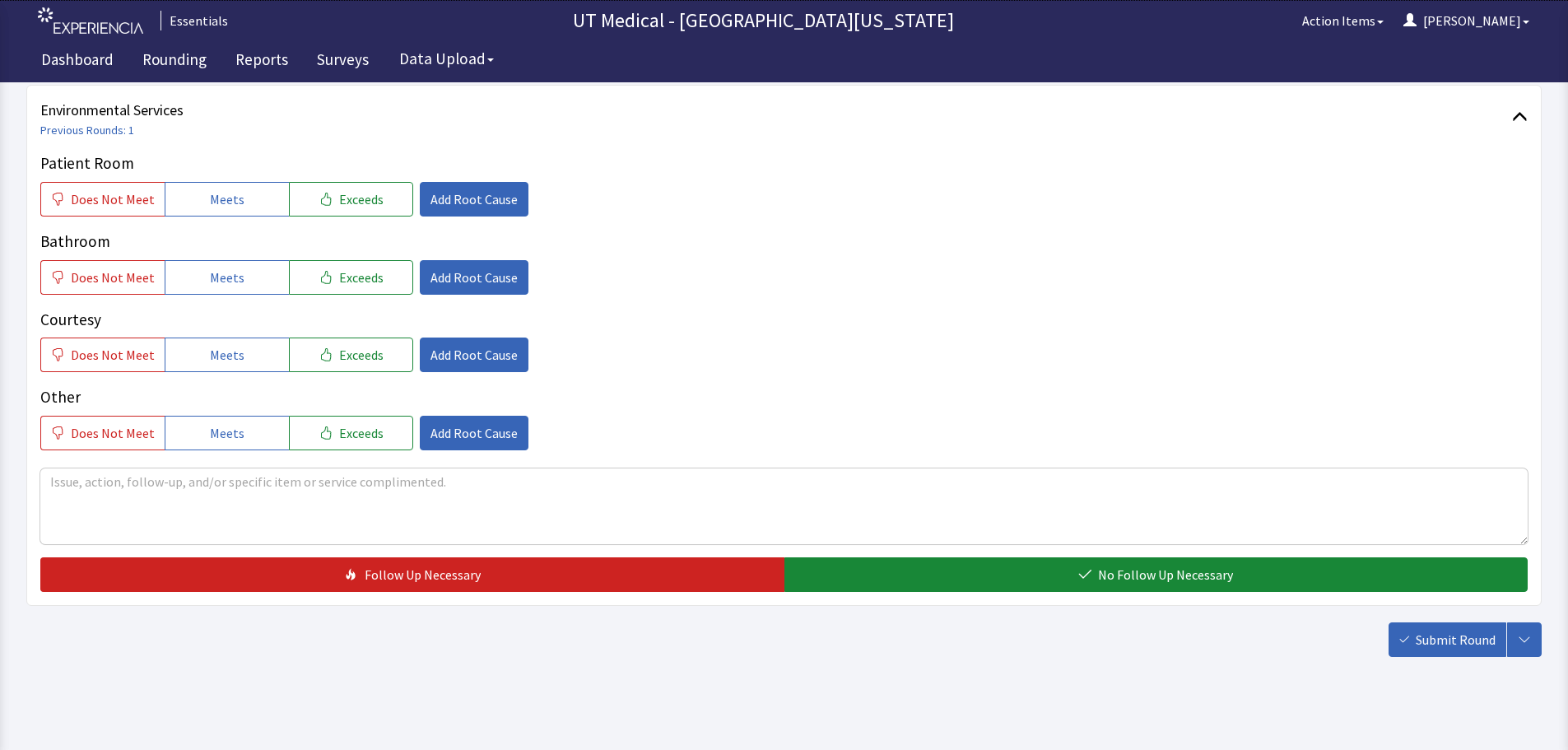
click at [202, 216] on div "Patient Room Does Not Meet Meets Exceeds Add Root Cause Bathroom Does Not Meet …" at bounding box center [783, 301] width 1487 height 299
click at [209, 205] on span "Meets" at bounding box center [226, 199] width 34 height 20
click at [209, 286] on span "Meets" at bounding box center [226, 277] width 34 height 20
click at [222, 360] on span "Meets" at bounding box center [226, 354] width 34 height 20
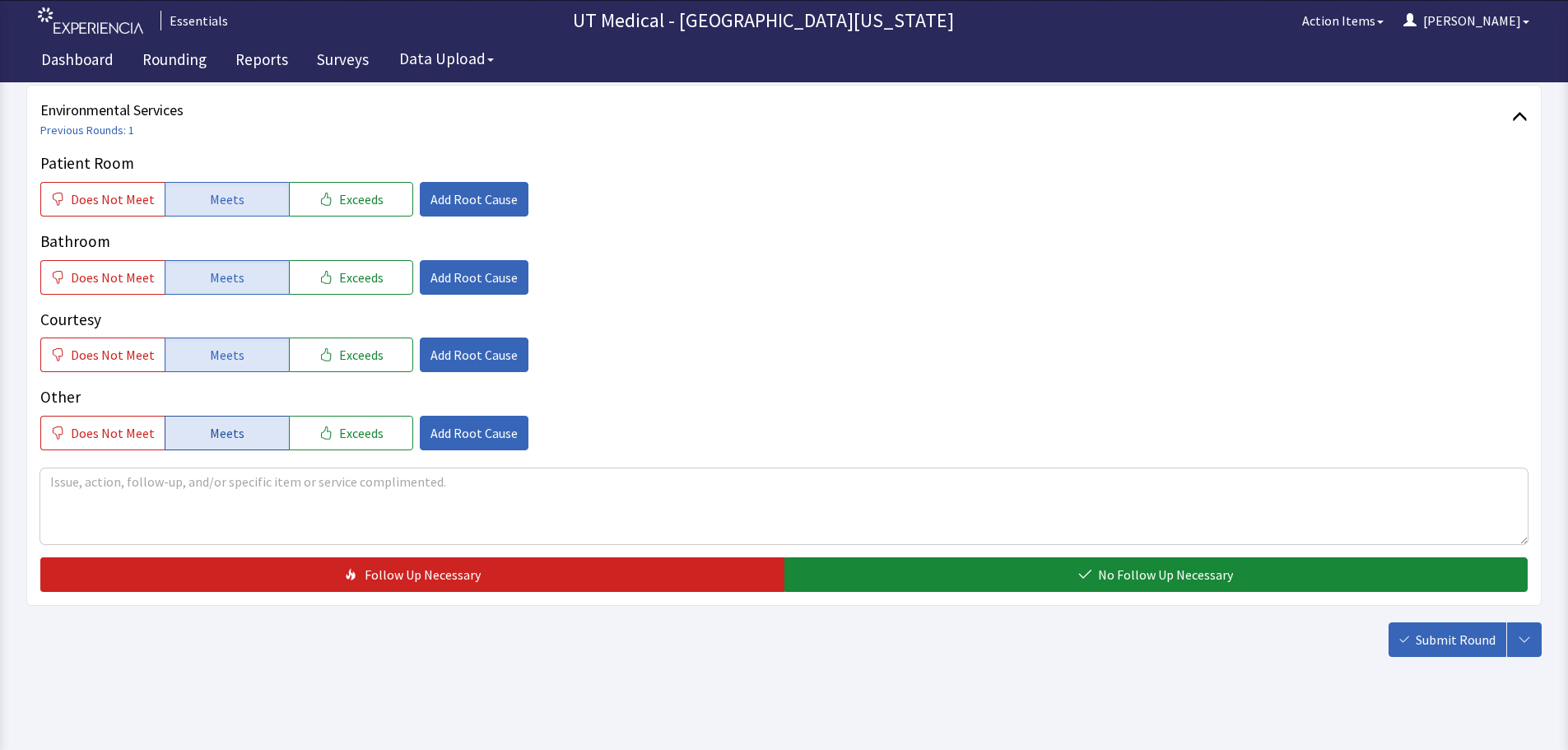
click at [230, 442] on span "Meets" at bounding box center [226, 433] width 34 height 20
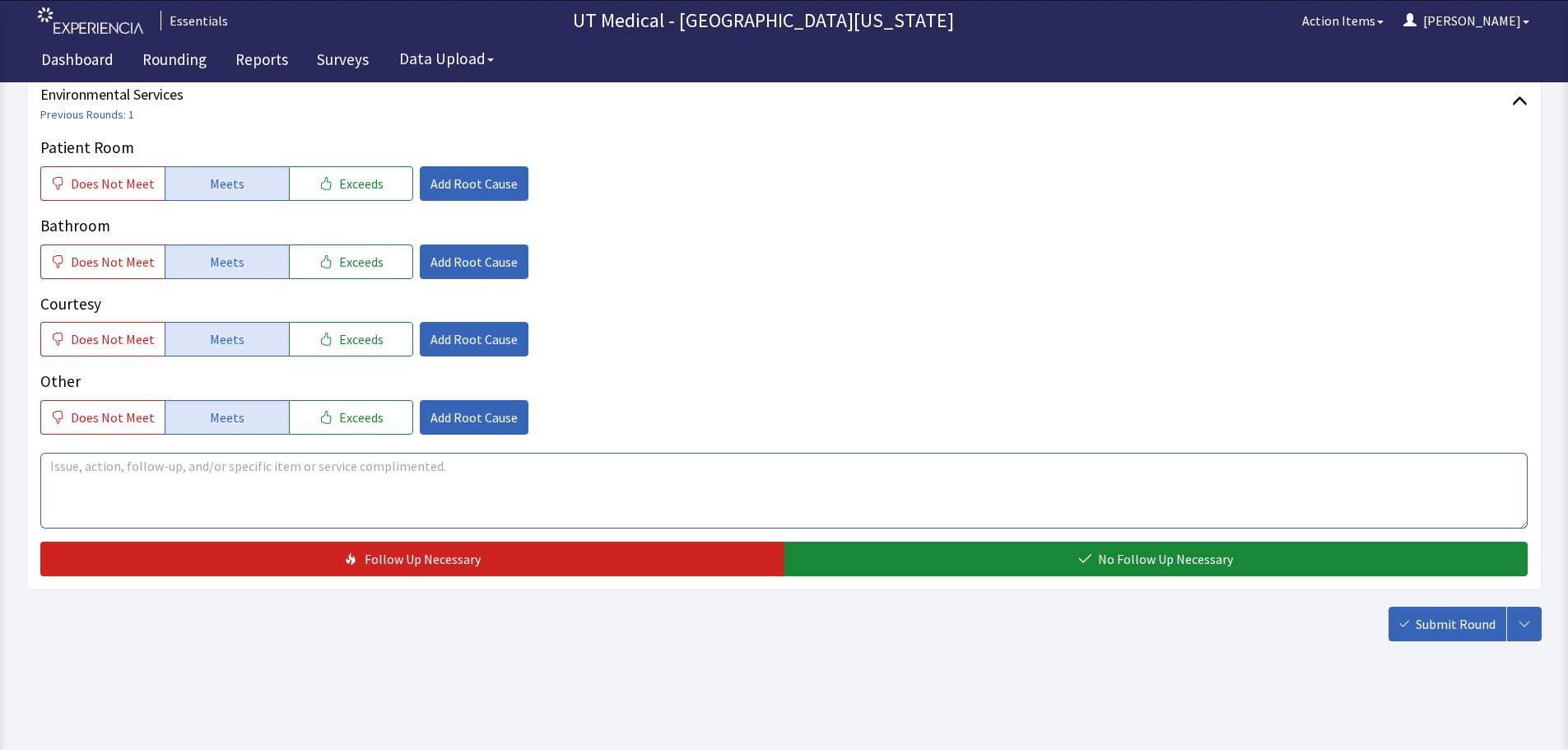
click at [234, 476] on textarea at bounding box center [783, 490] width 1487 height 75
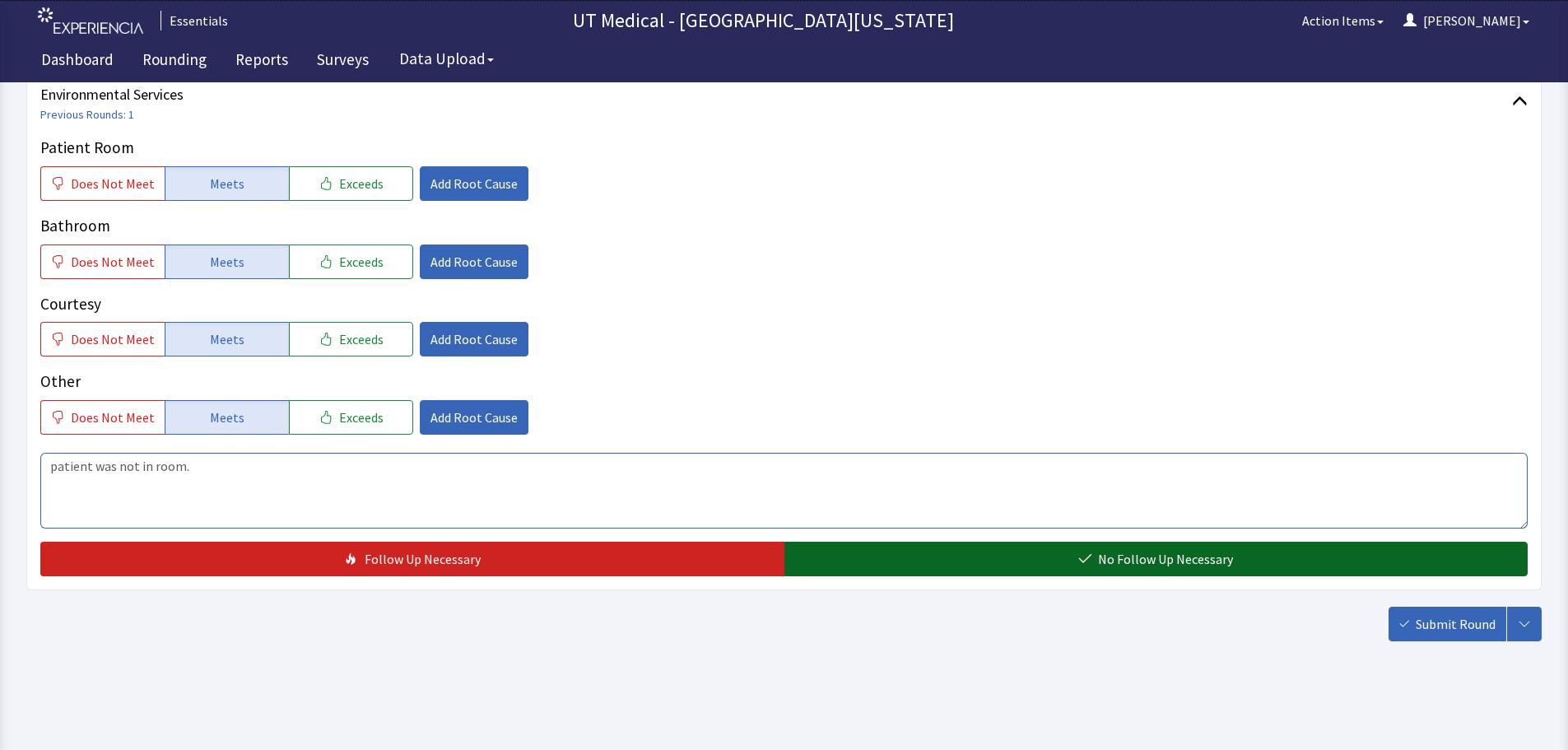
type textarea "patient was not in room."
click at [1015, 556] on button "No Follow Up Necessary" at bounding box center [1156, 558] width 744 height 34
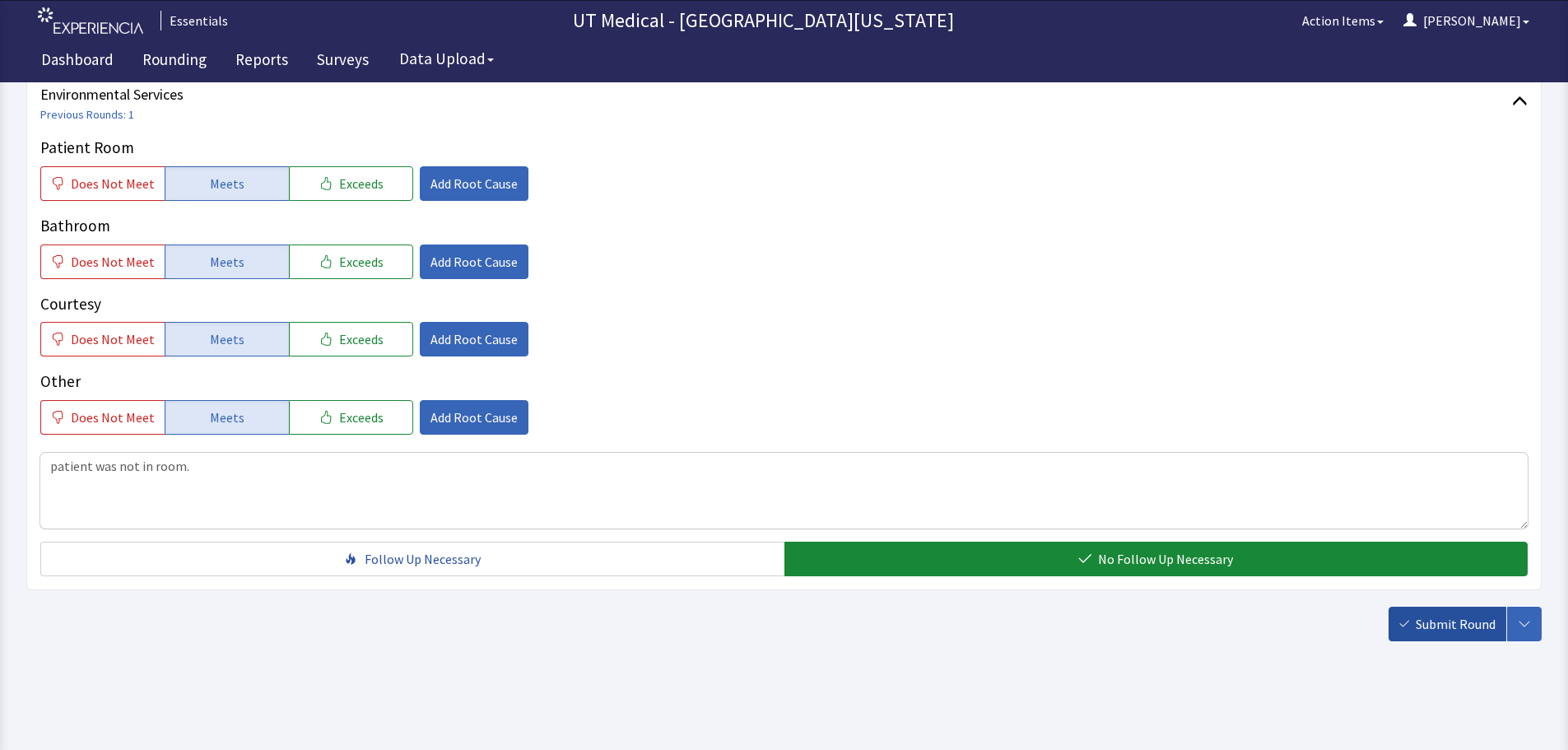
click at [1408, 623] on icon "button" at bounding box center [1404, 624] width 10 height 10
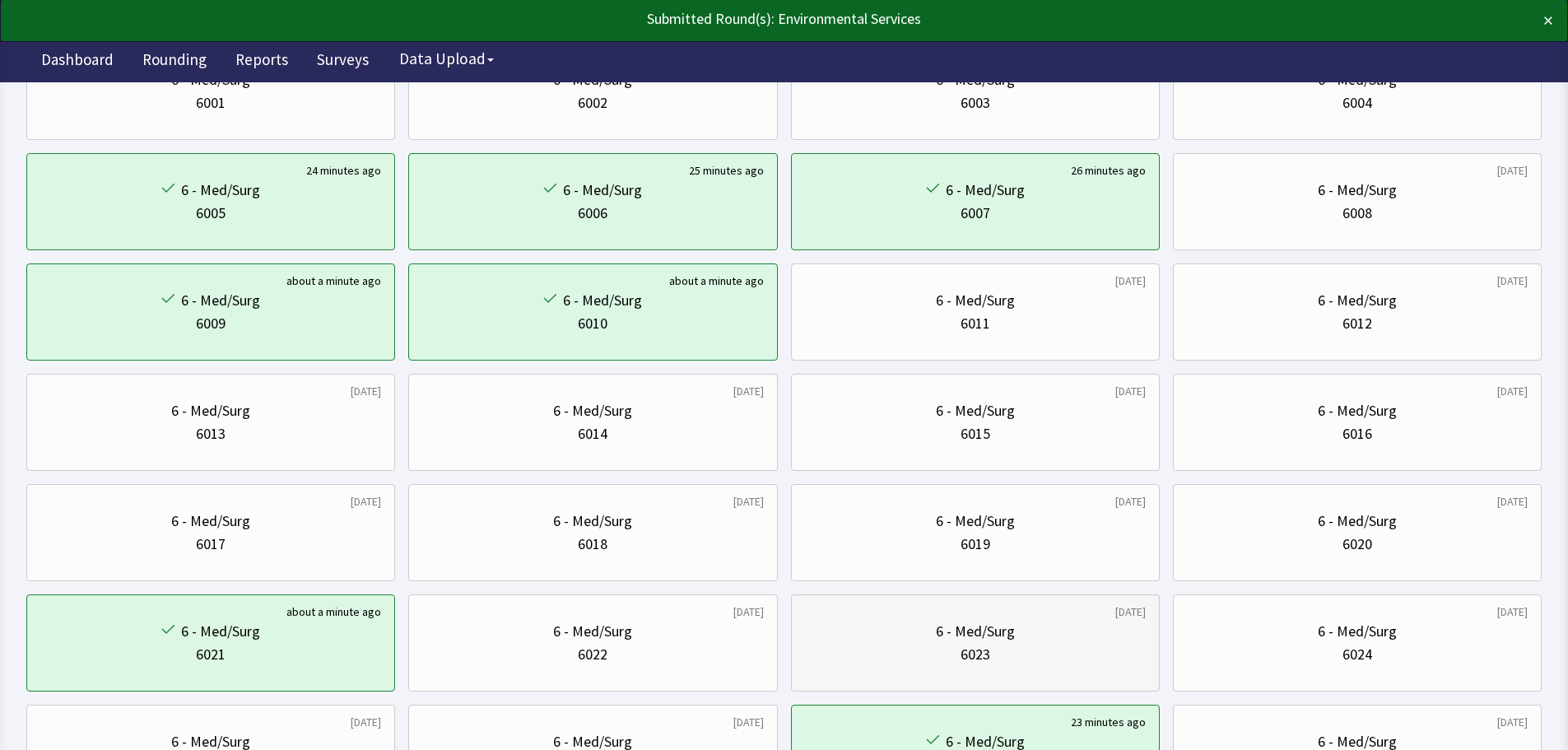
scroll to position [247, 0]
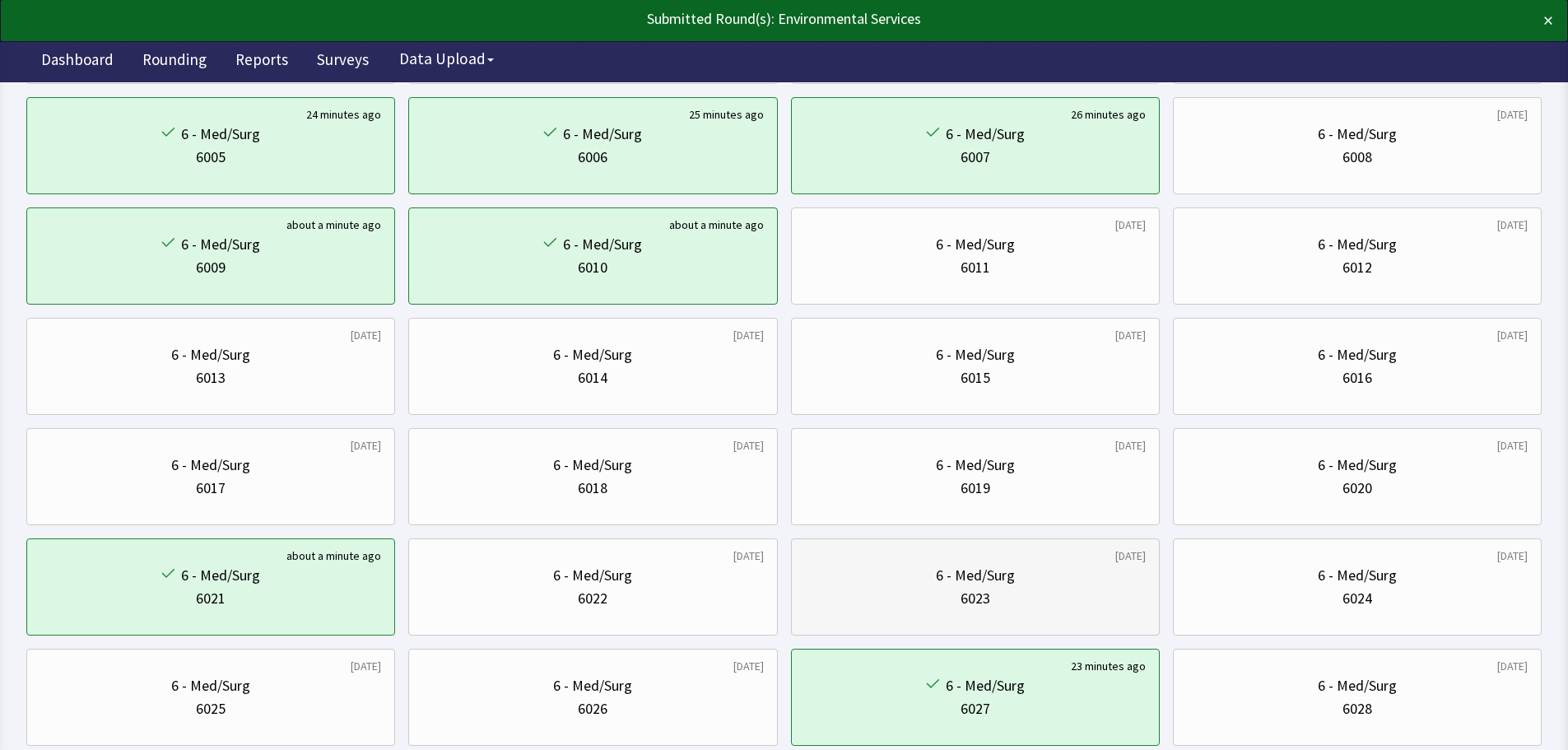
click at [981, 624] on div "6 - Med/Surg 6023" at bounding box center [975, 586] width 341 height 79
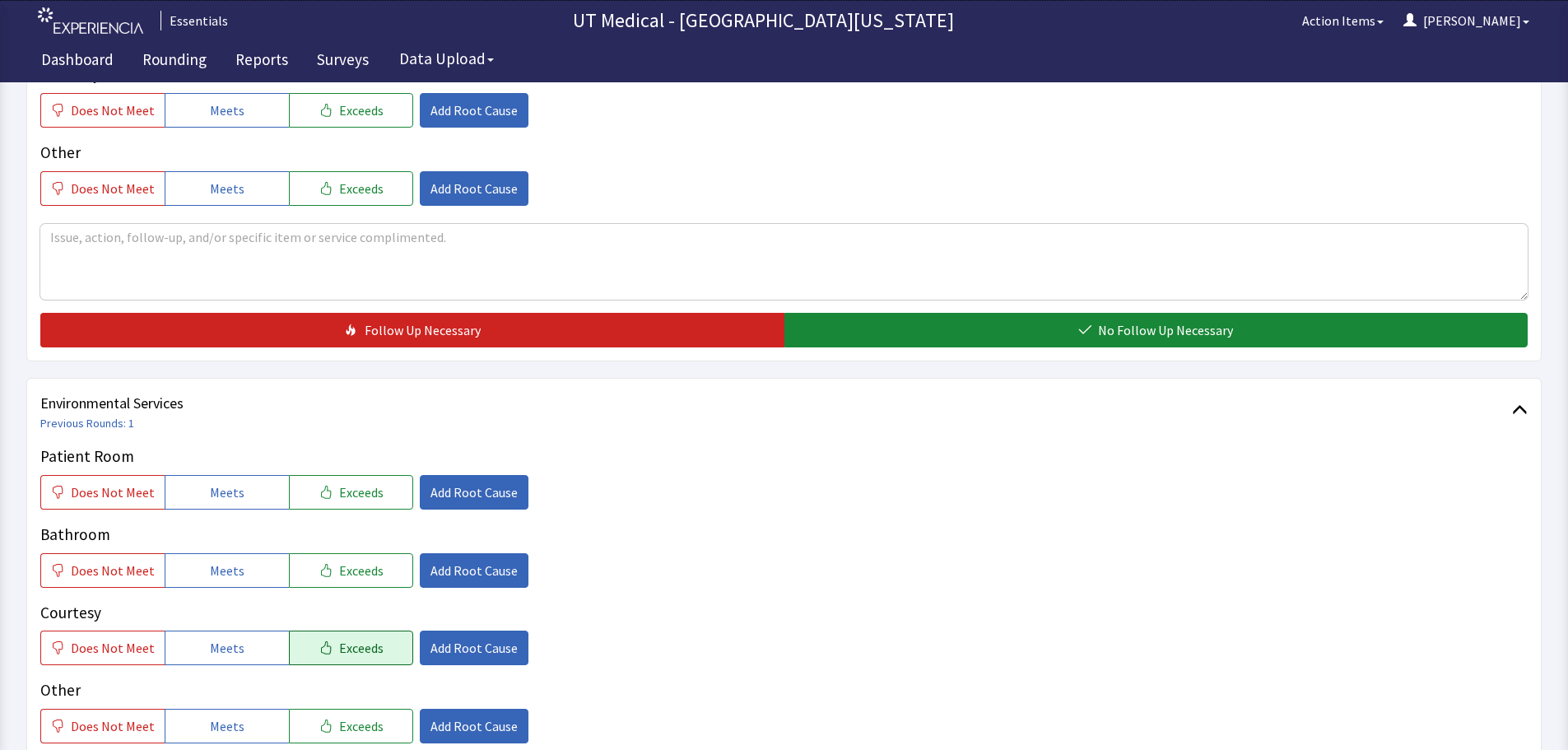
scroll to position [659, 0]
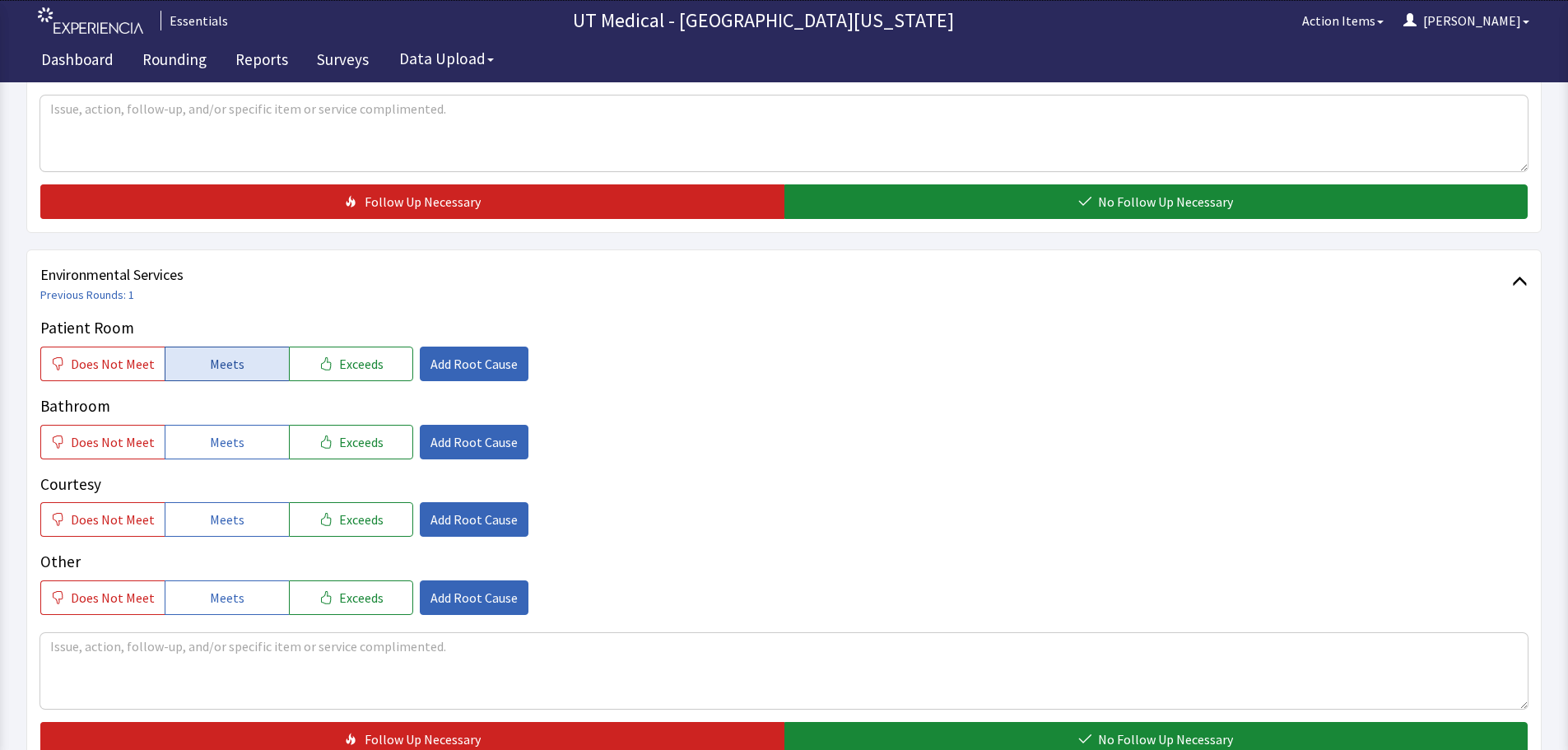
click at [232, 364] on span "Meets" at bounding box center [226, 364] width 34 height 20
click at [241, 434] on button "Meets" at bounding box center [226, 442] width 124 height 34
click at [225, 528] on span "Meets" at bounding box center [226, 519] width 34 height 20
click at [255, 647] on textarea at bounding box center [783, 671] width 1487 height 75
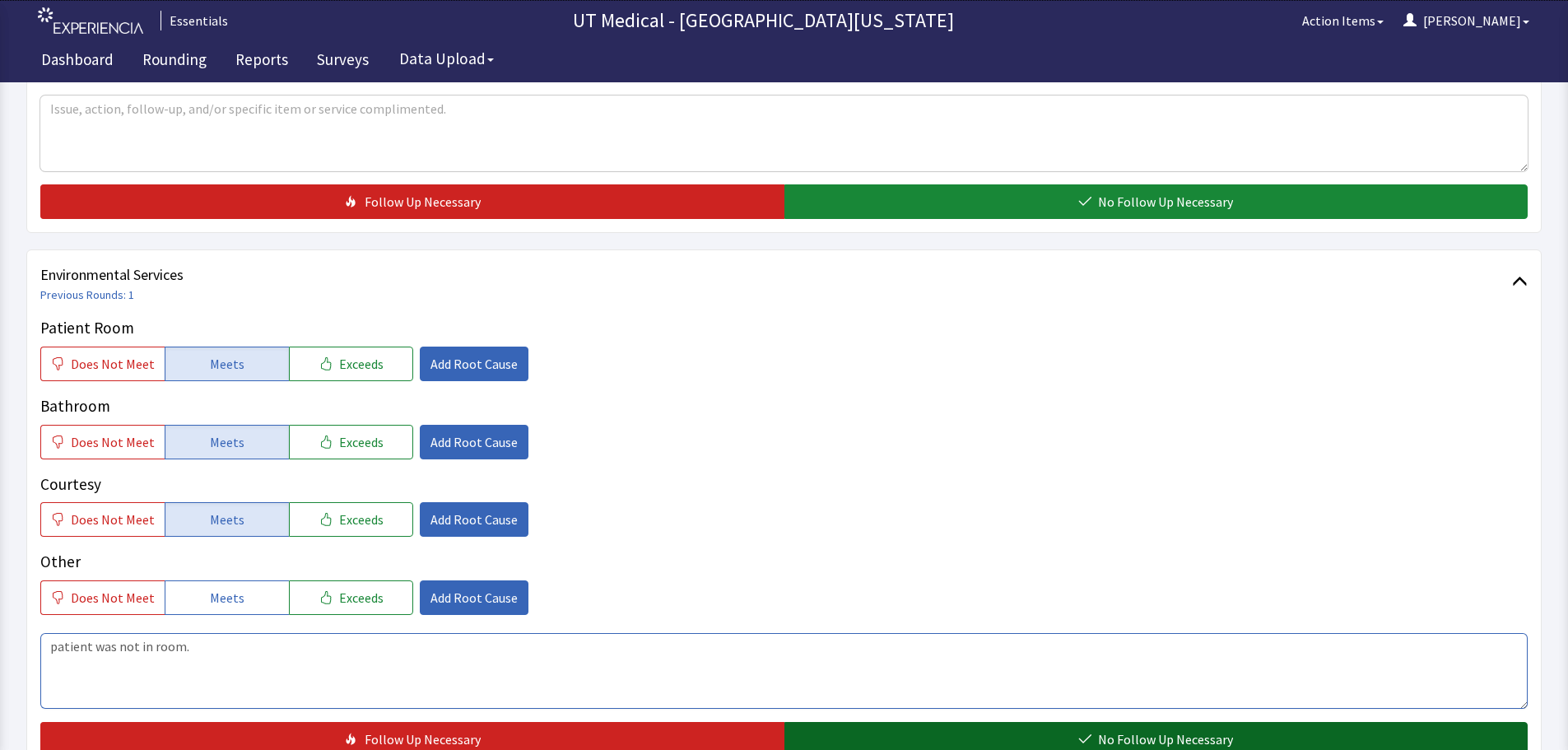
type textarea "patient was not in room."
click at [1098, 726] on button "No Follow Up Necessary" at bounding box center [1156, 738] width 744 height 34
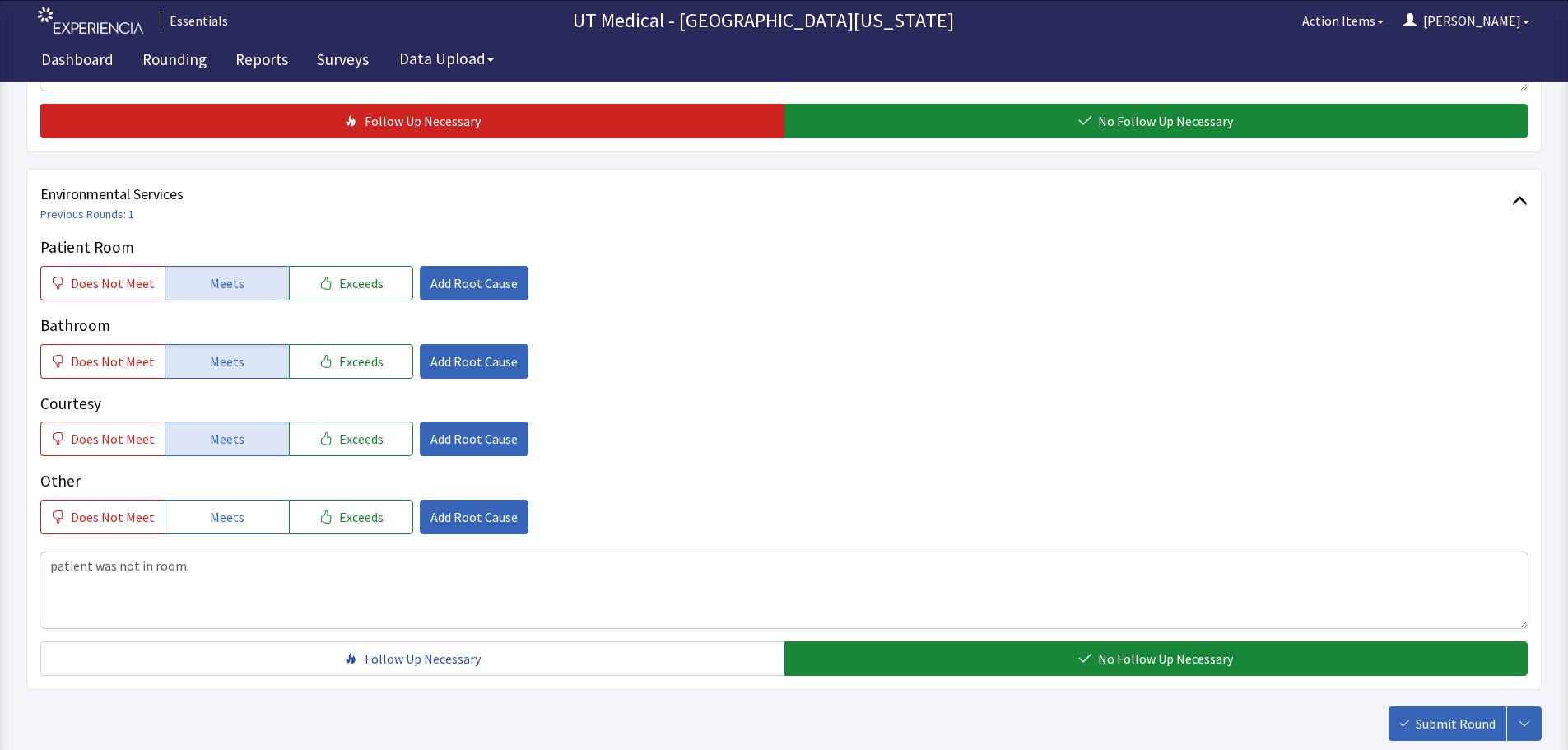
scroll to position [839, 0]
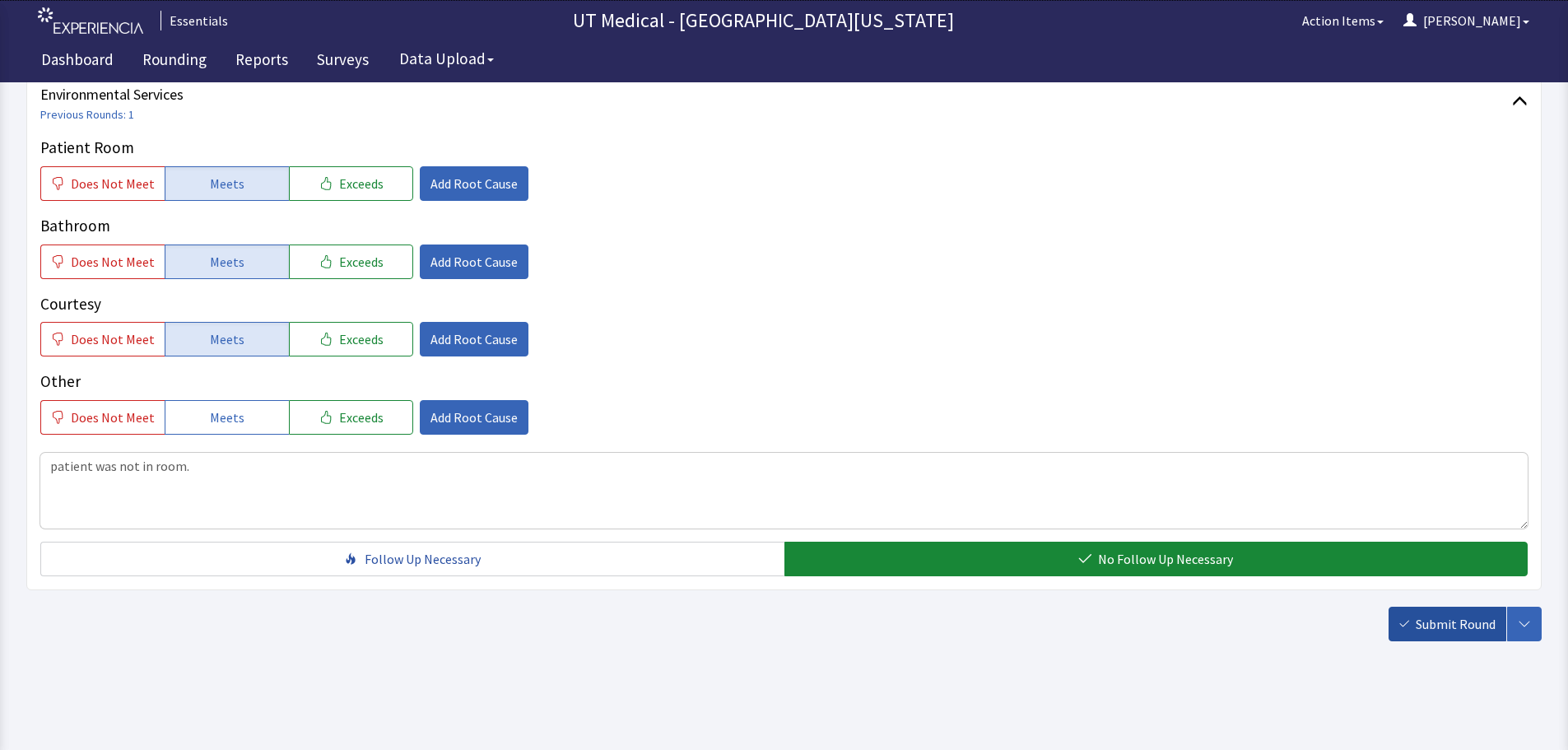
click at [1415, 628] on button "Submit Round" at bounding box center [1447, 624] width 117 height 34
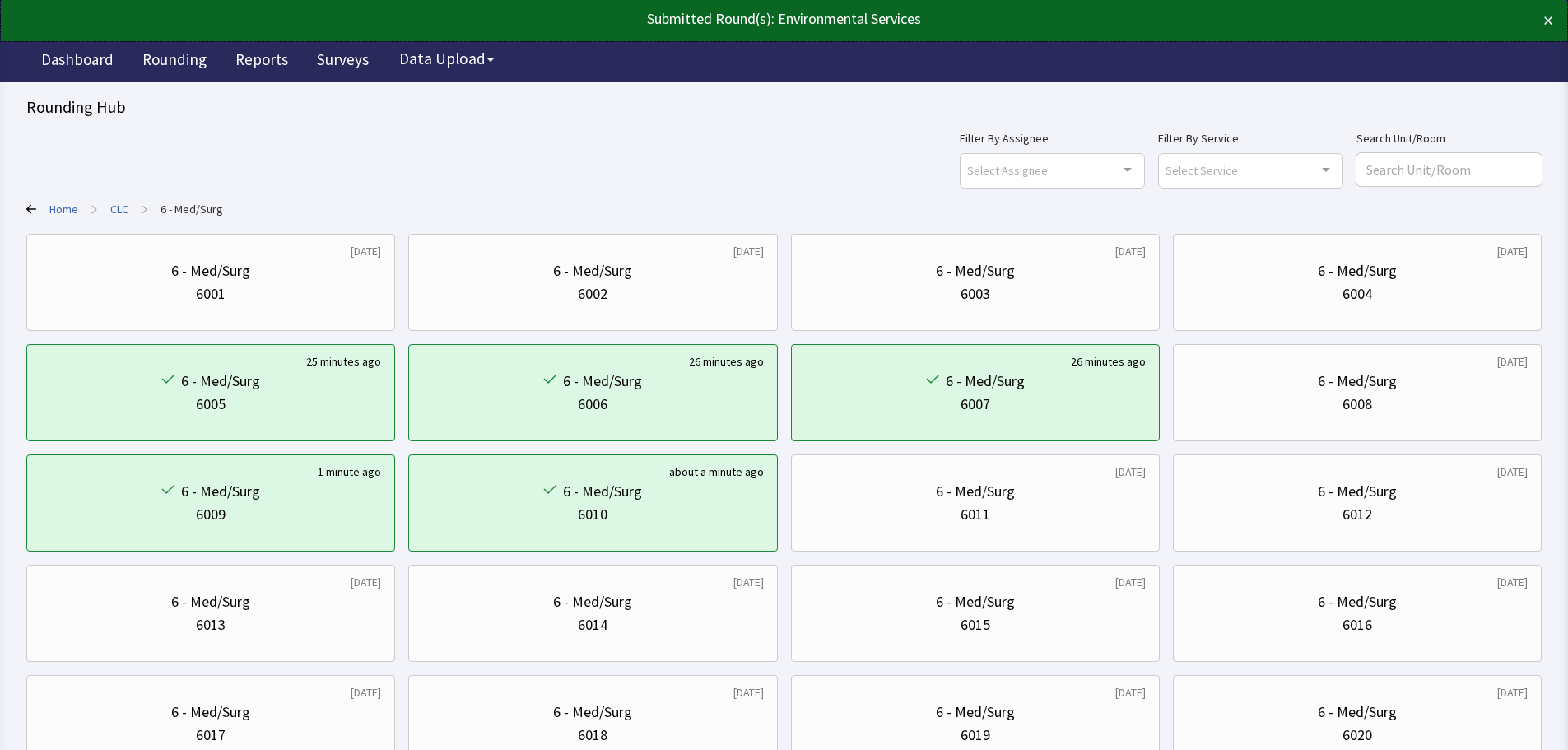
scroll to position [656, 0]
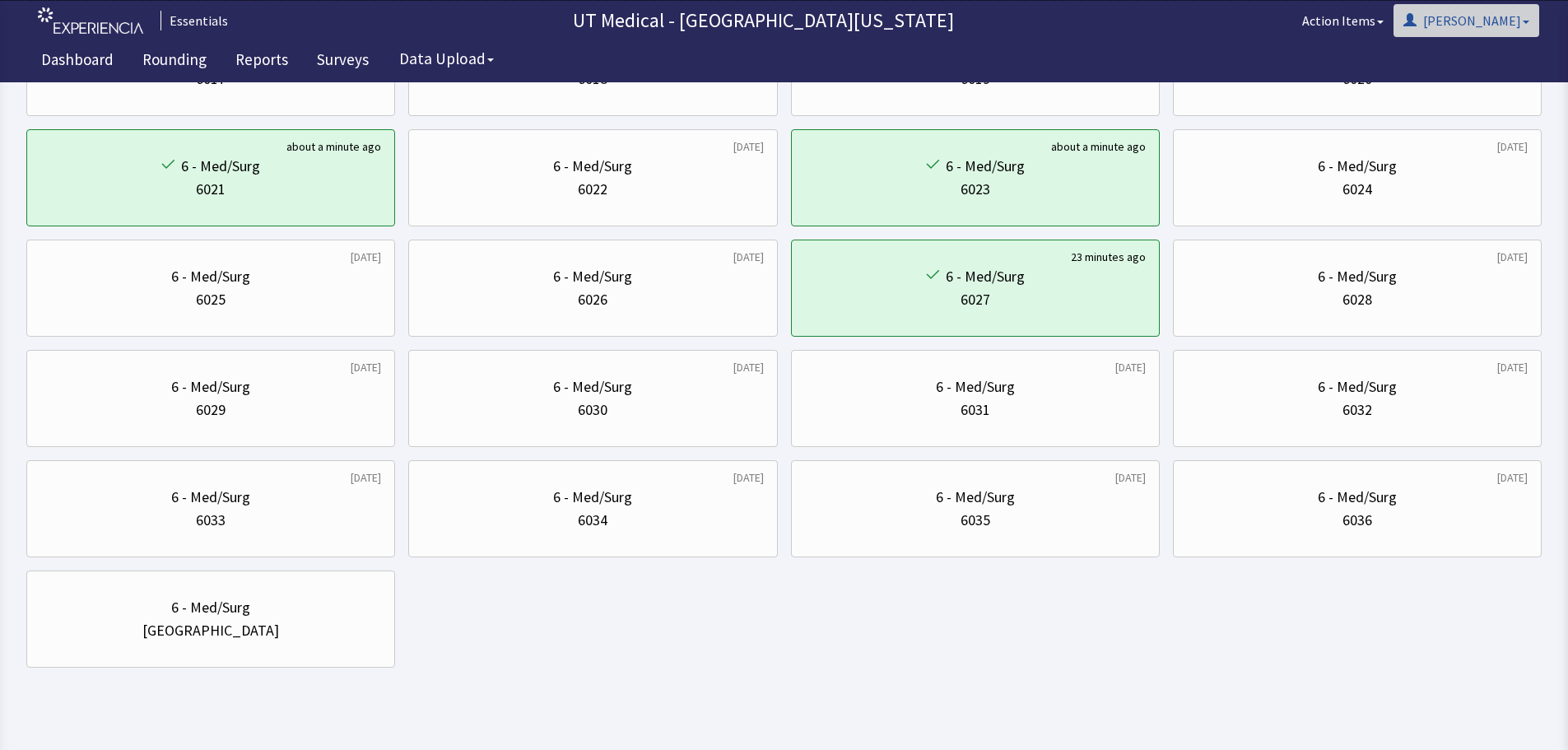
click at [1487, 19] on button "[PERSON_NAME]" at bounding box center [1465, 21] width 146 height 33
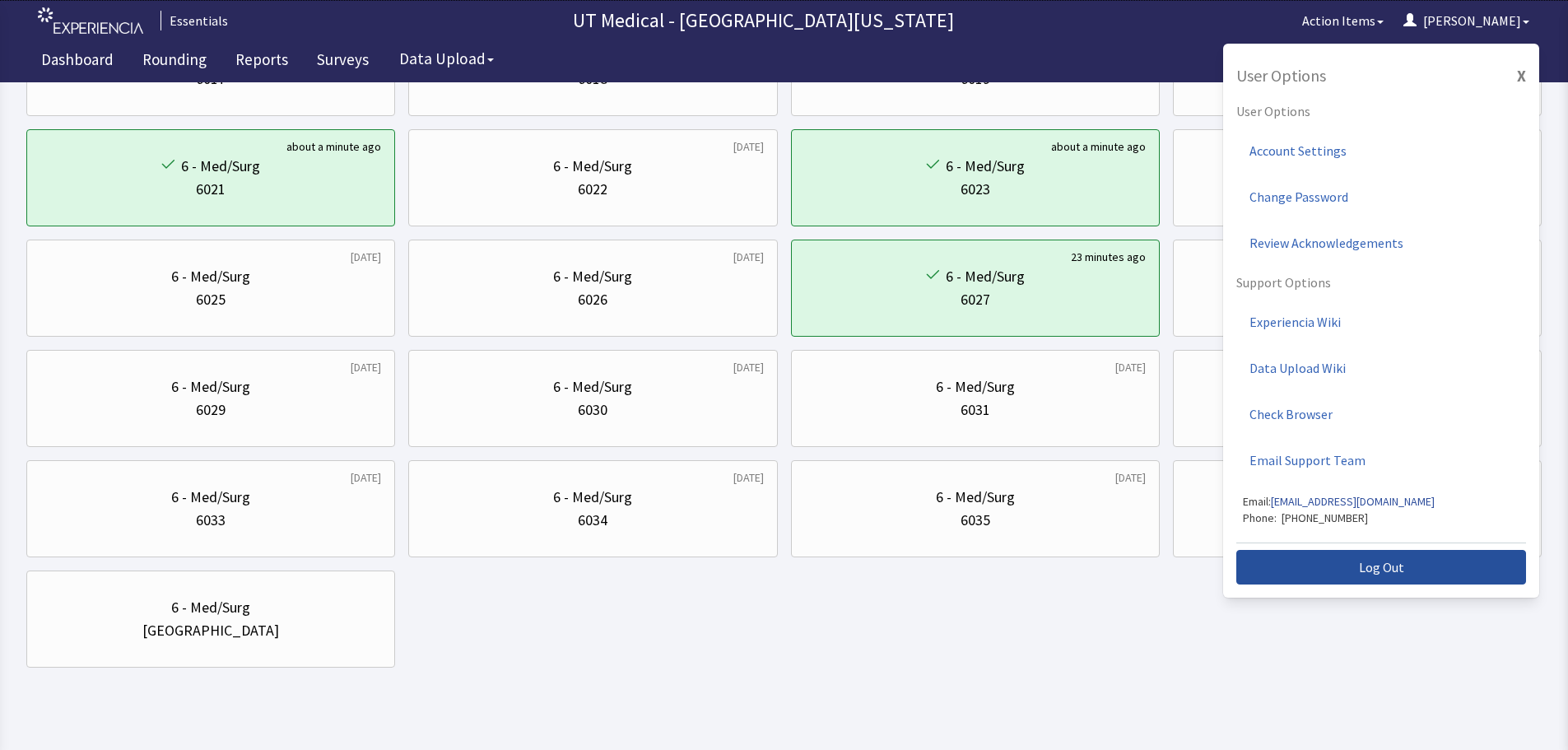
click at [1393, 568] on span "Log Out" at bounding box center [1381, 567] width 45 height 20
